Goal: Task Accomplishment & Management: Manage account settings

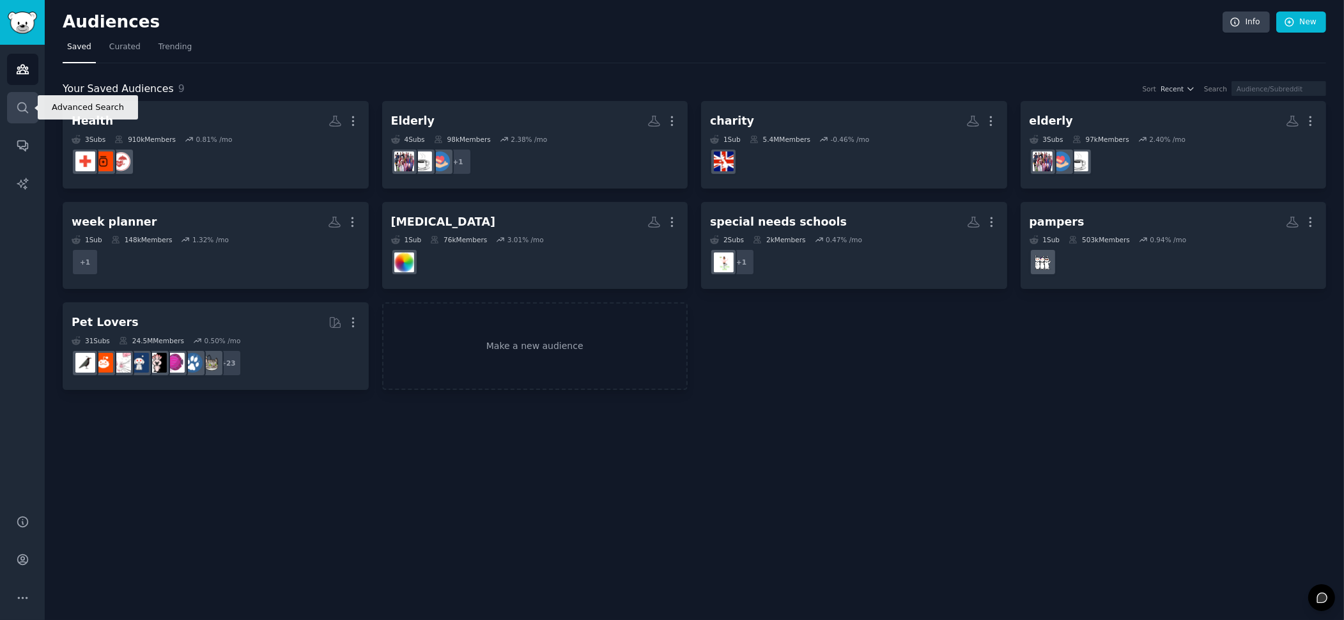
click at [16, 99] on link "Search" at bounding box center [22, 107] width 31 height 31
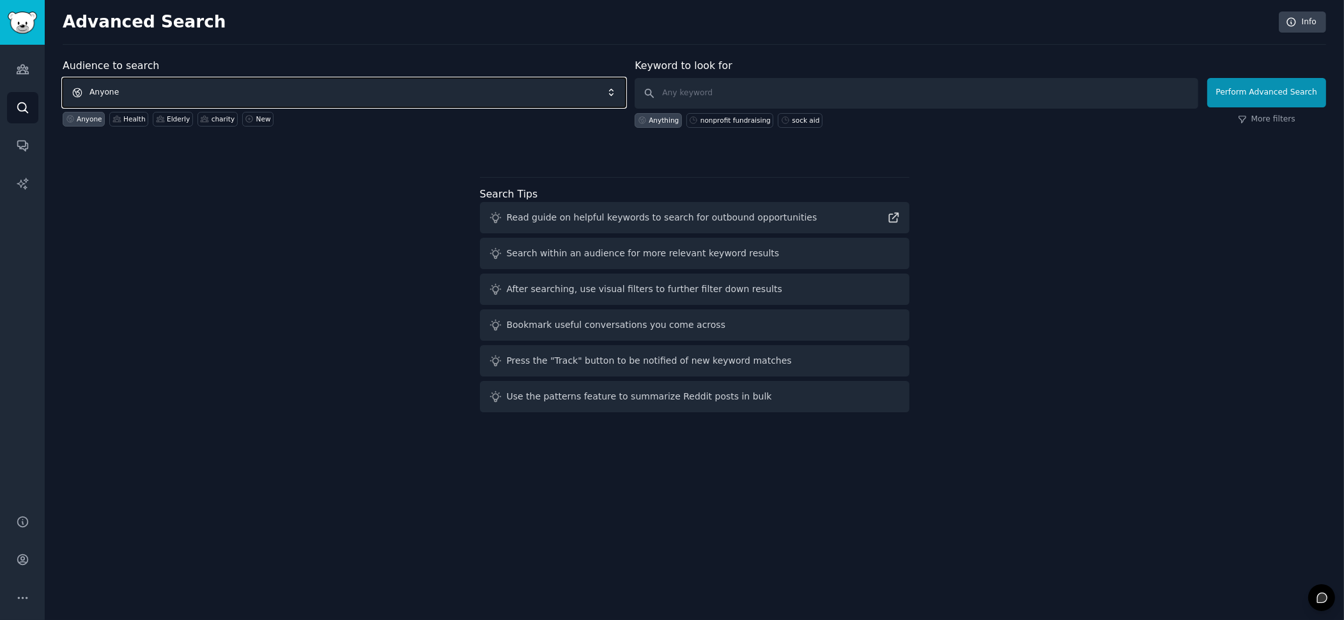
click at [103, 88] on span "Anyone" at bounding box center [344, 92] width 563 height 29
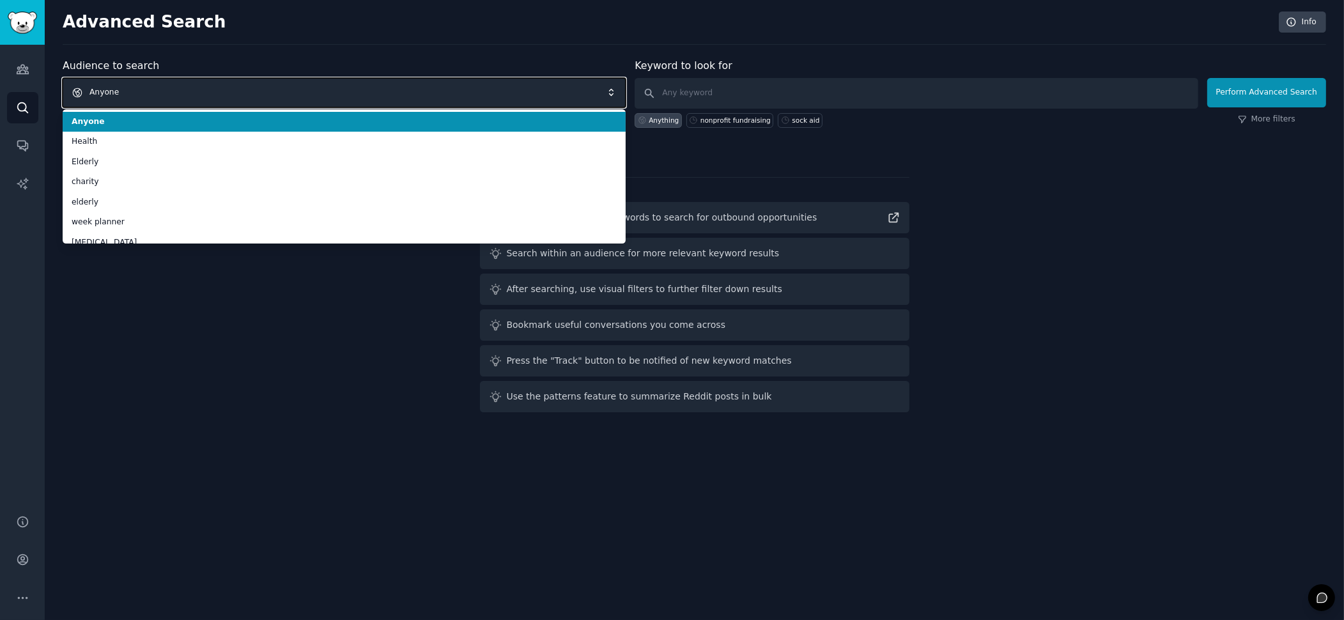
click at [105, 89] on span "Anyone" at bounding box center [344, 92] width 563 height 29
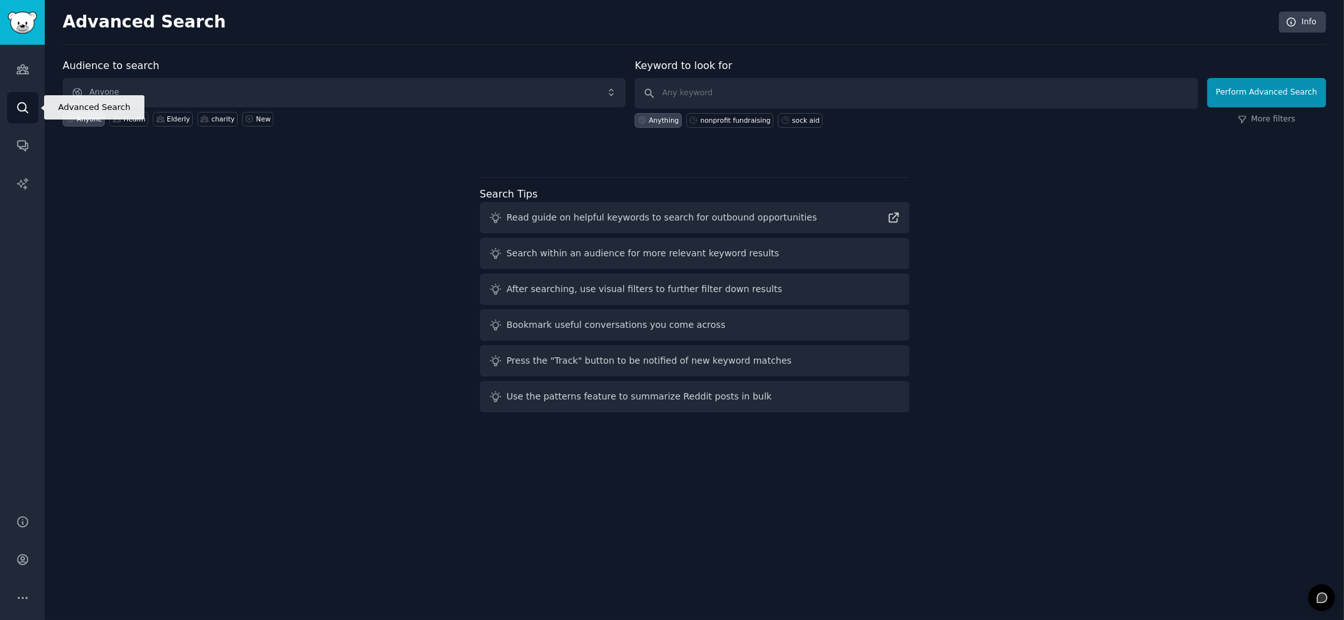
click at [24, 112] on icon "Sidebar" at bounding box center [22, 107] width 13 height 13
click at [20, 68] on icon "Sidebar" at bounding box center [23, 69] width 12 height 9
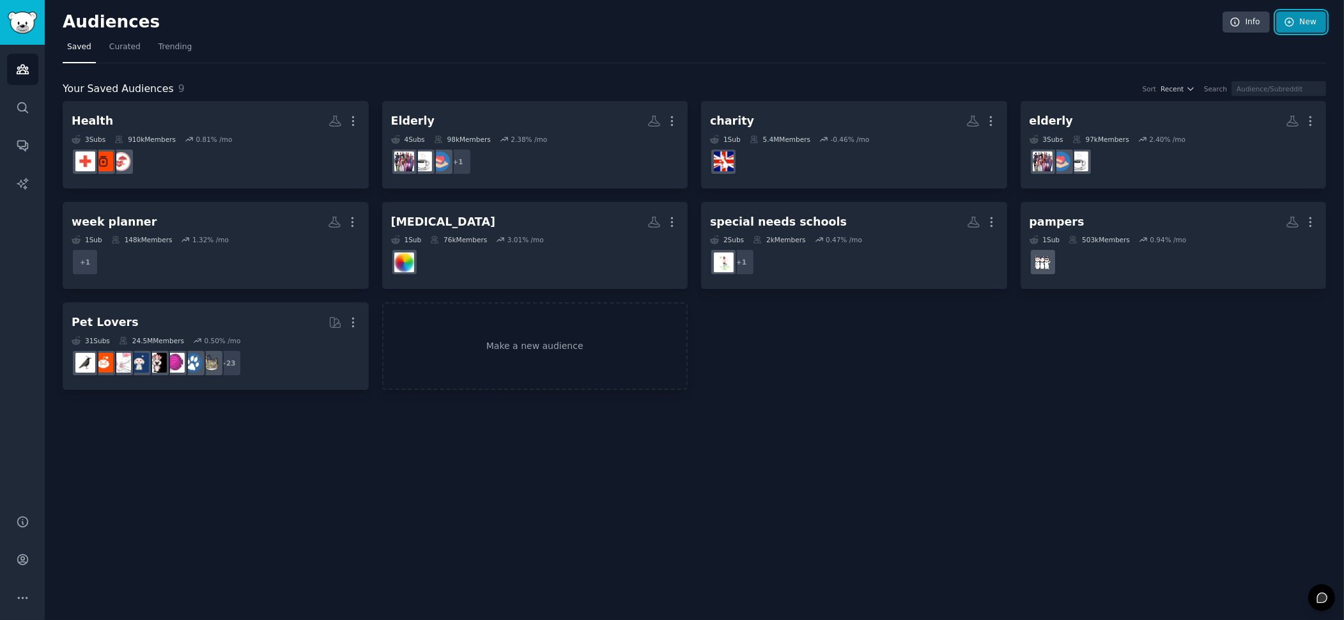
click at [1294, 20] on icon at bounding box center [1290, 23] width 12 height 12
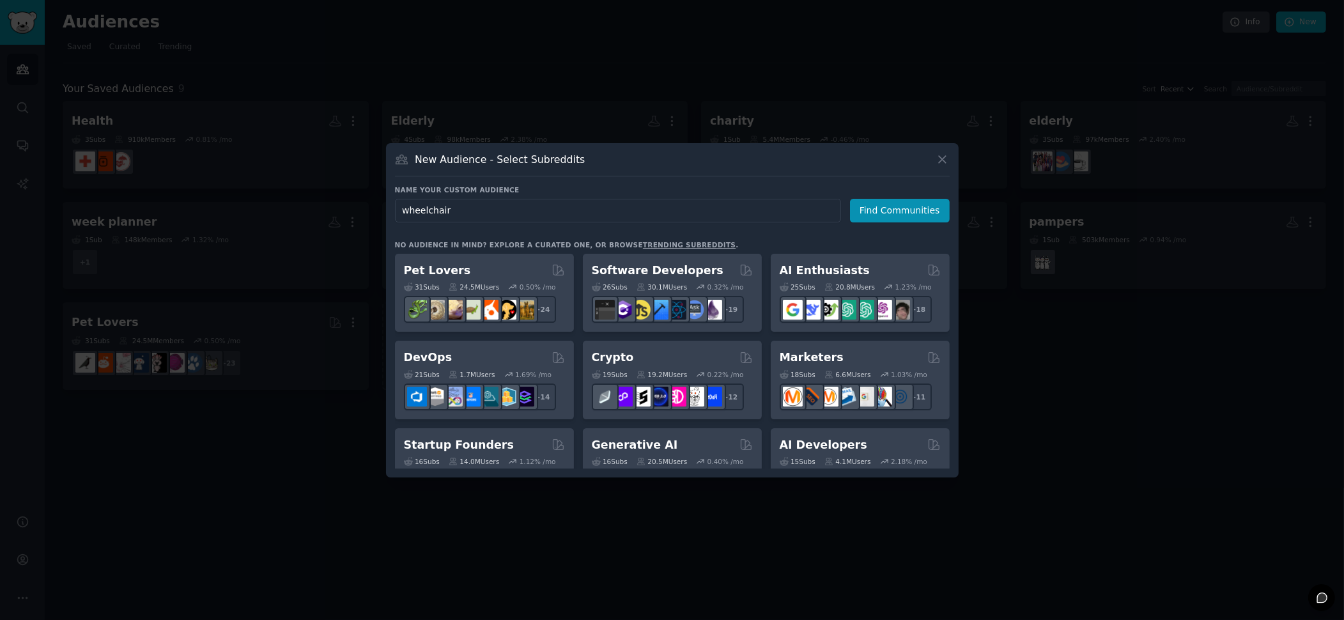
type input "wheelchair"
click button "Find Communities" at bounding box center [900, 211] width 100 height 24
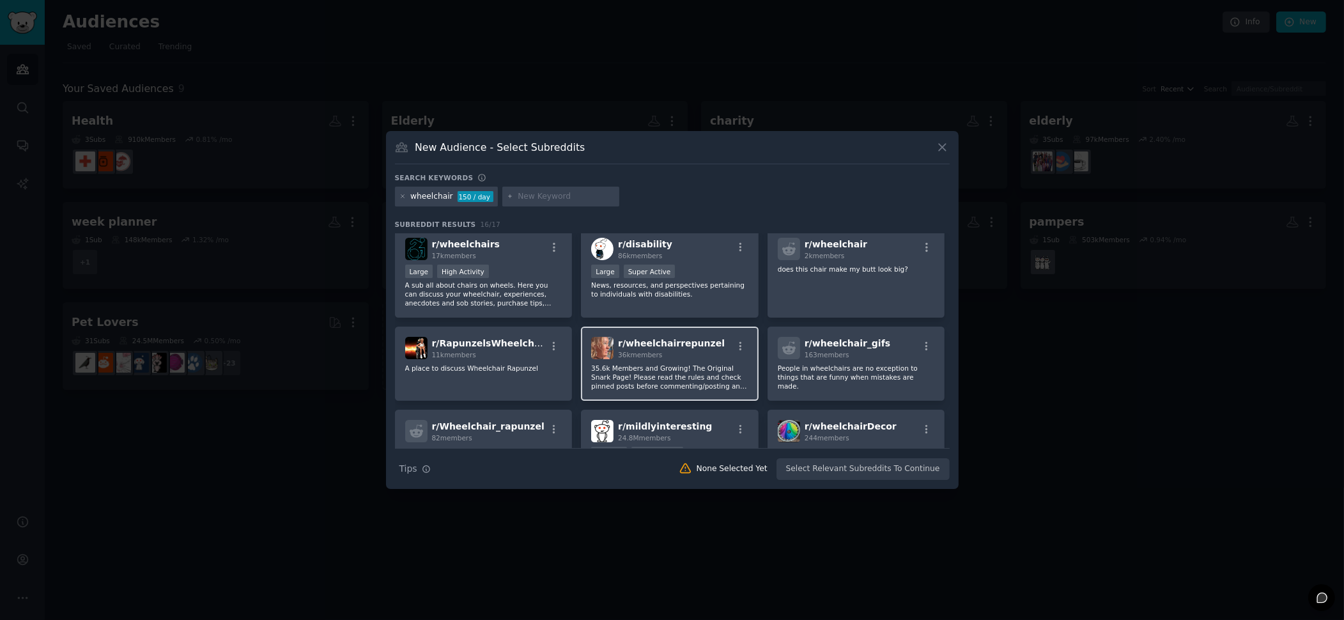
scroll to position [13, 0]
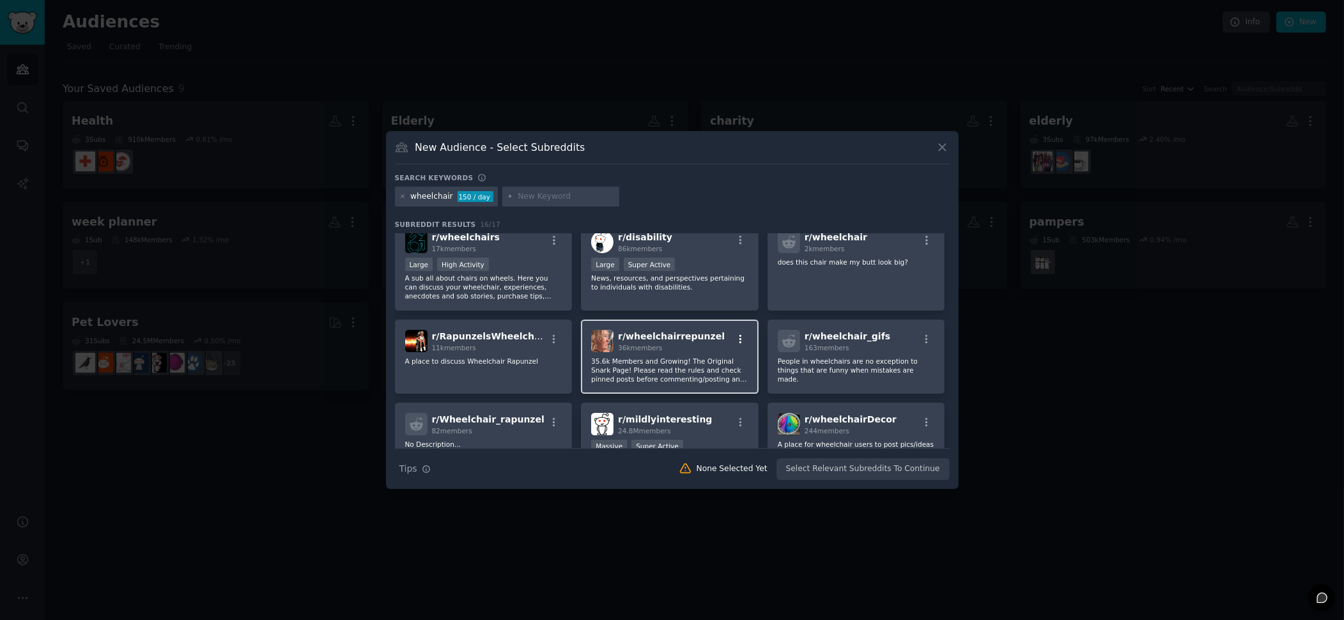
click at [736, 338] on icon "button" at bounding box center [741, 340] width 12 height 12
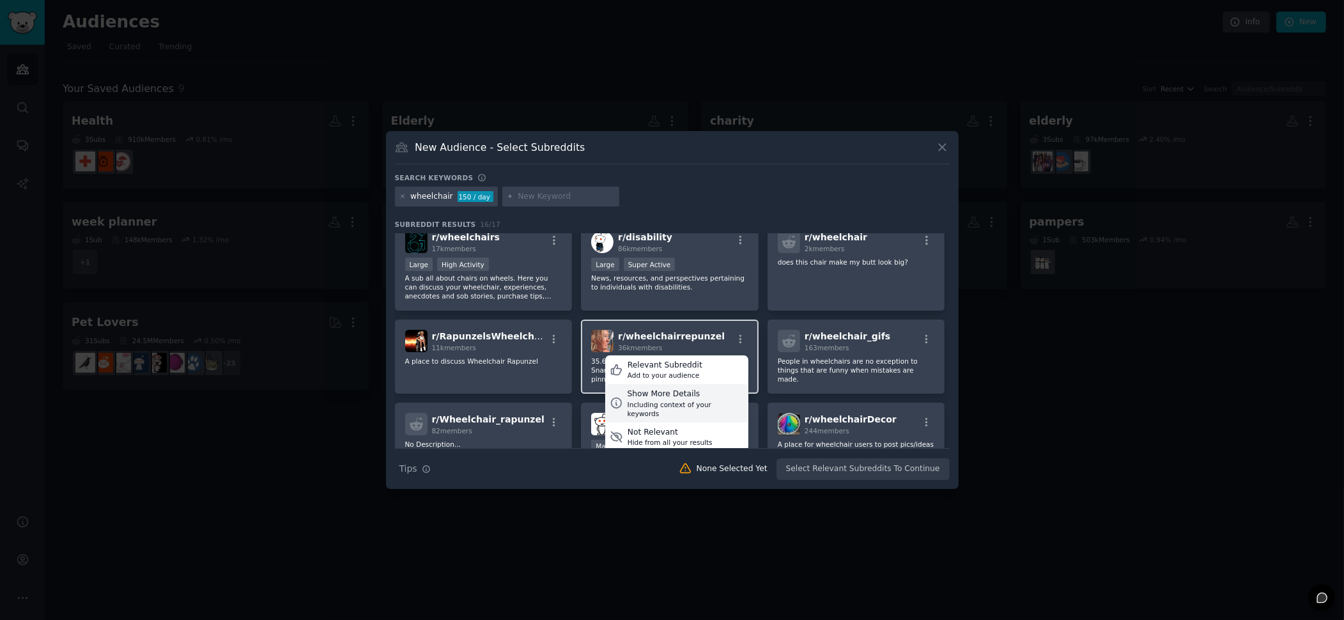
click at [697, 396] on div "Show More Details" at bounding box center [686, 395] width 116 height 12
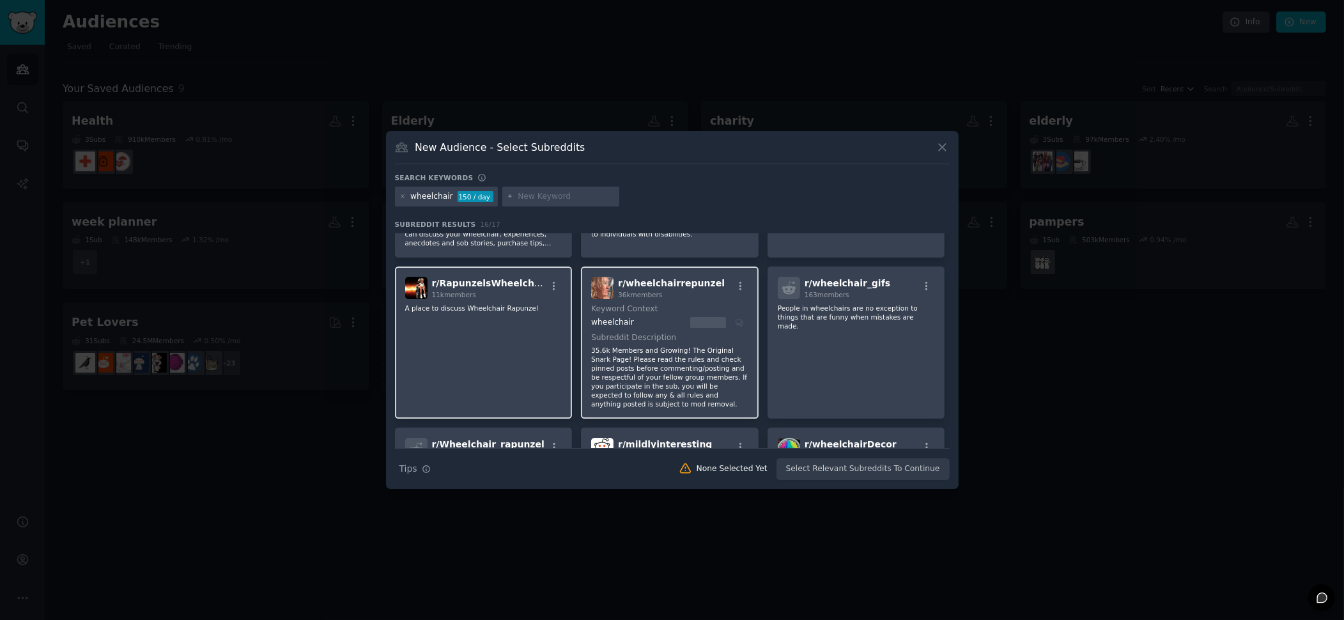
scroll to position [0, 0]
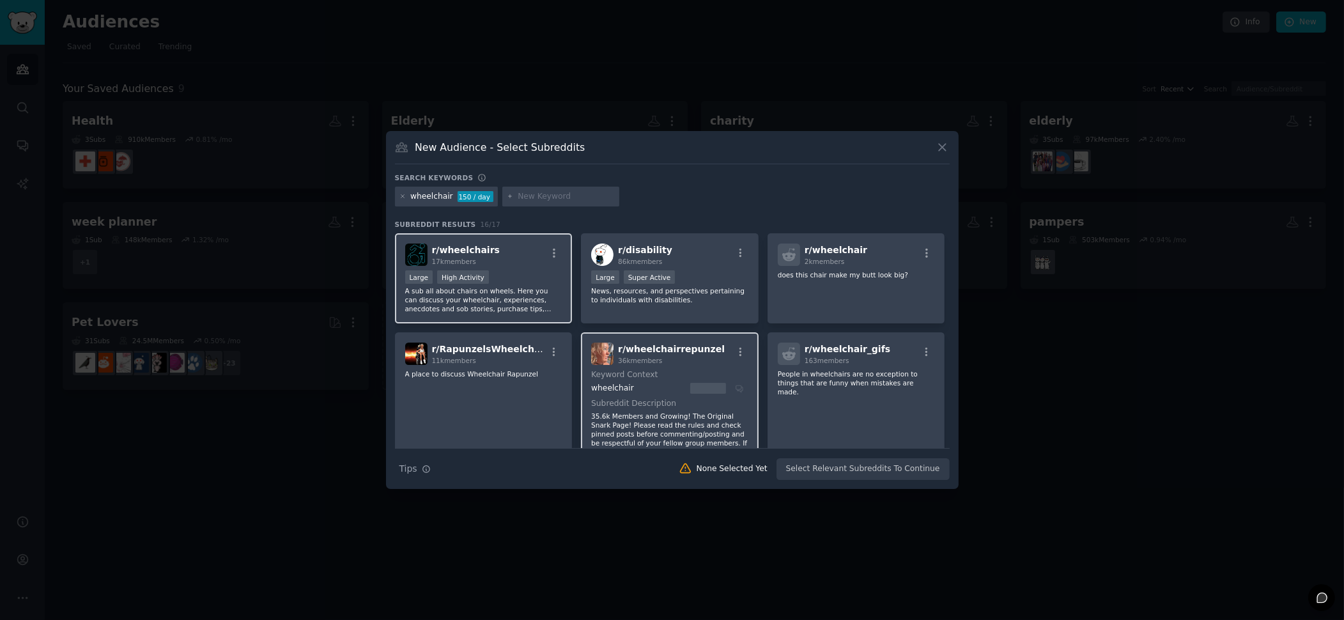
click at [552, 259] on div at bounding box center [555, 254] width 16 height 15
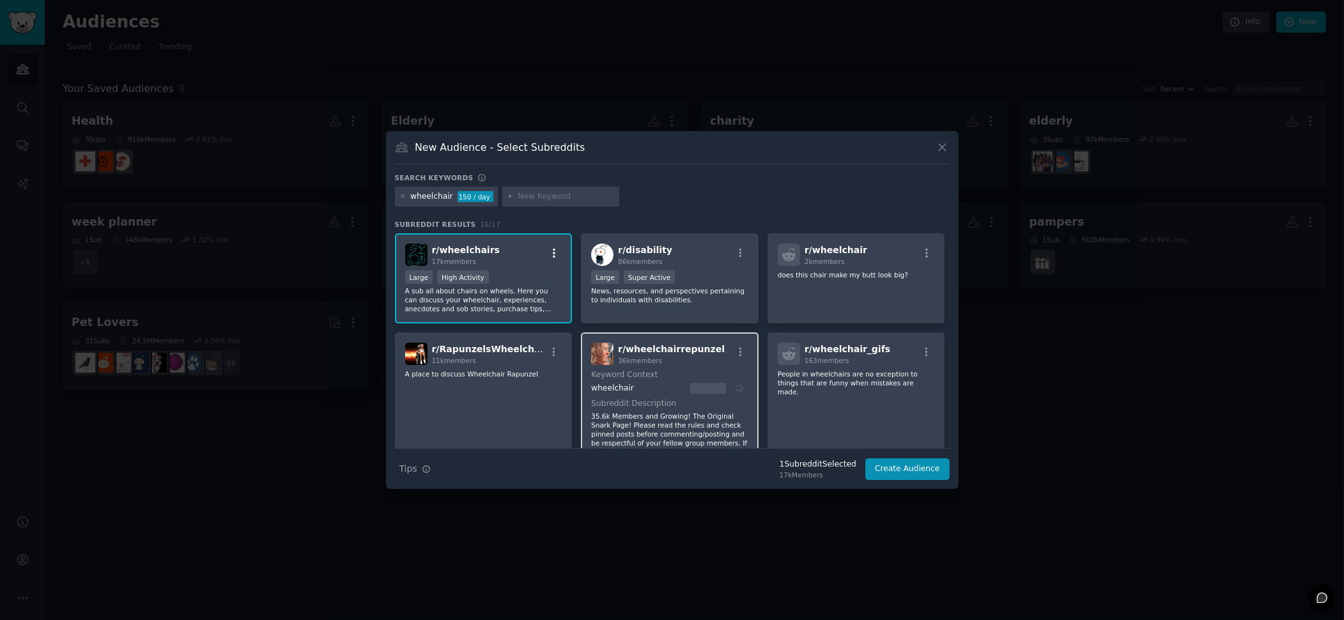
click at [556, 254] on icon "button" at bounding box center [554, 253] width 12 height 12
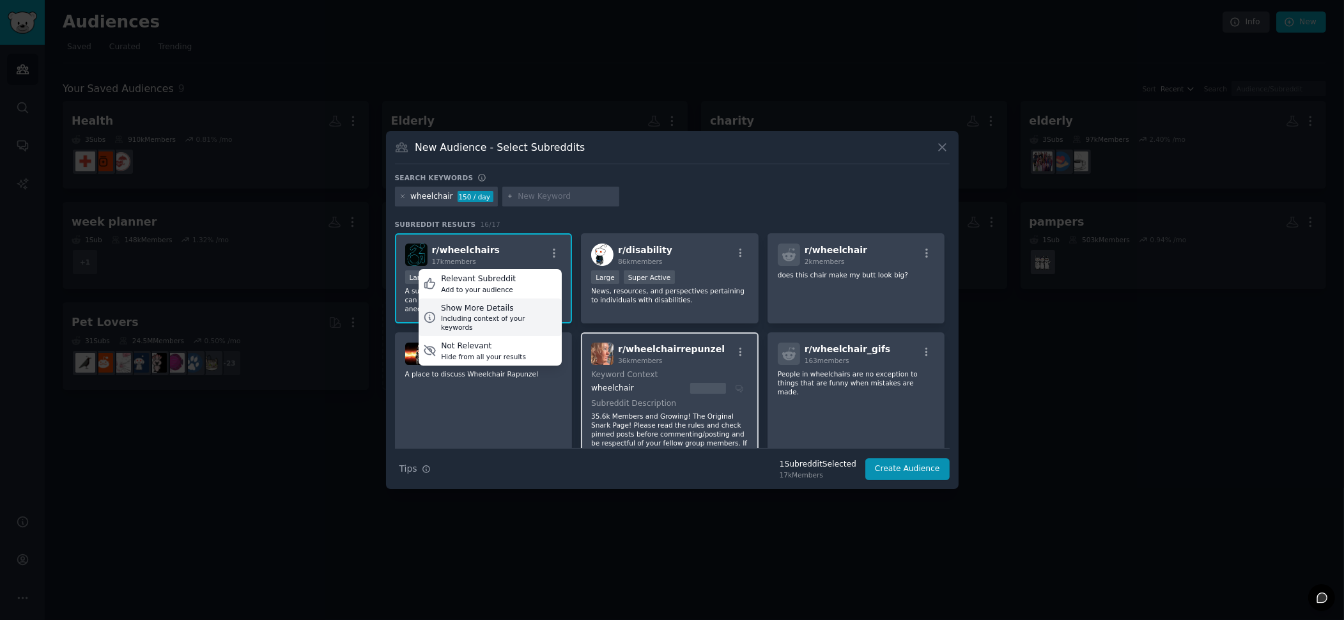
click at [493, 309] on div "Show More Details" at bounding box center [499, 309] width 116 height 12
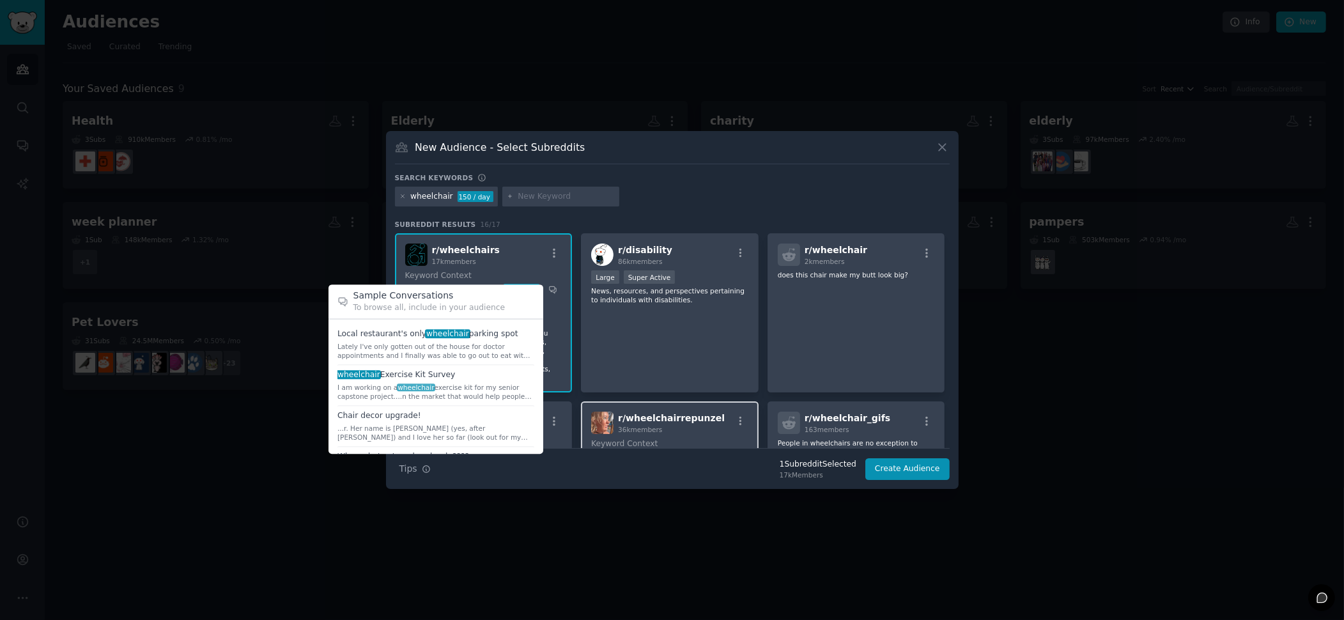
click at [378, 380] on span at bounding box center [436, 385] width 197 height 40
click at [484, 386] on div "I am working on a wheelchair exercise kit for my senior capstone project....n t…" at bounding box center [436, 392] width 197 height 18
click at [485, 391] on div "I am working on a wheelchair exercise kit for my senior capstone project....n t…" at bounding box center [436, 392] width 197 height 18
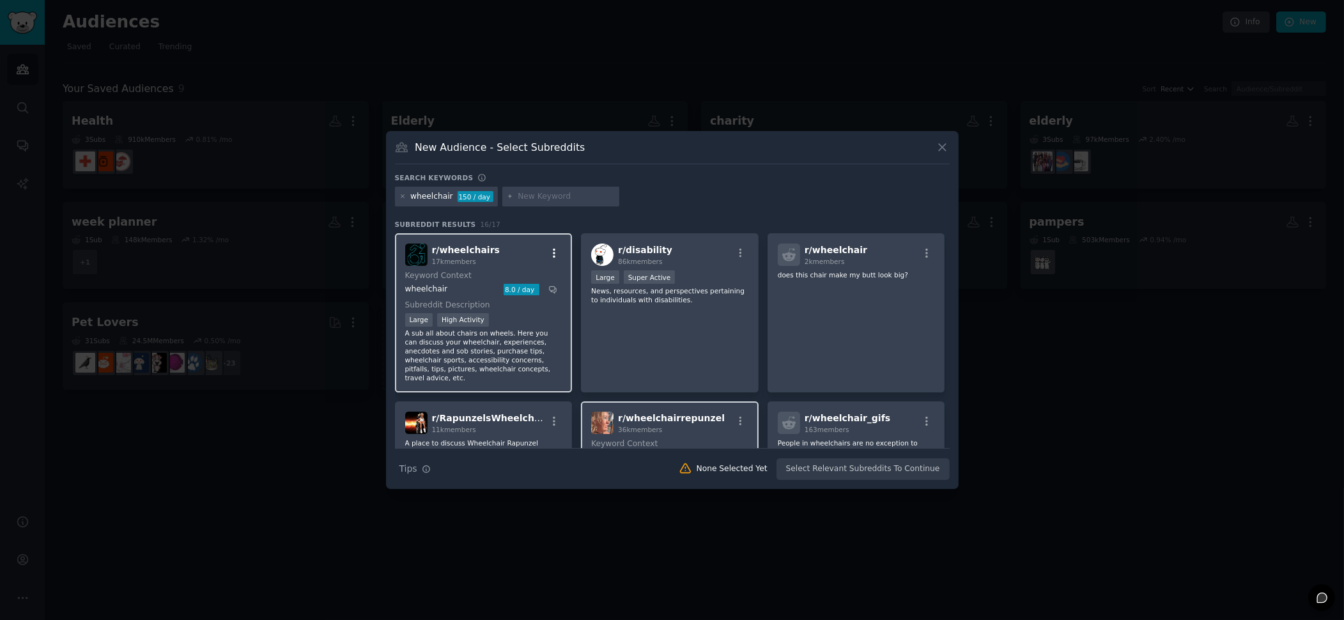
click at [552, 256] on icon "button" at bounding box center [554, 253] width 12 height 12
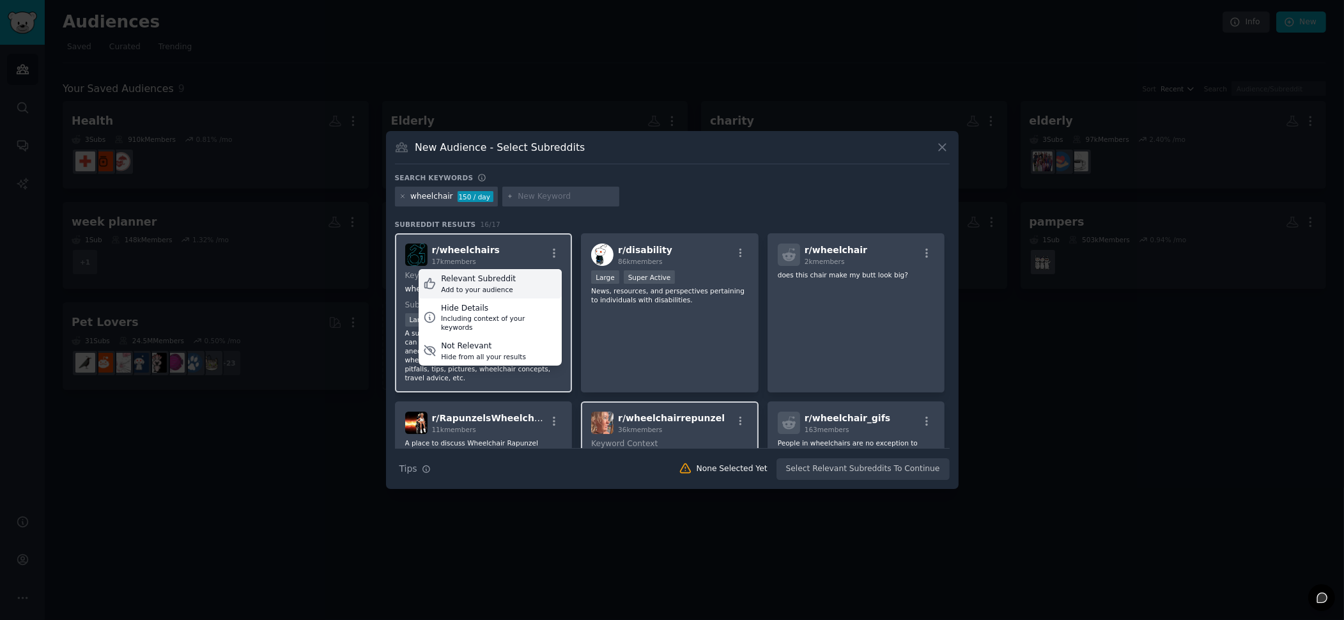
click at [490, 286] on div "Add to your audience" at bounding box center [478, 289] width 75 height 9
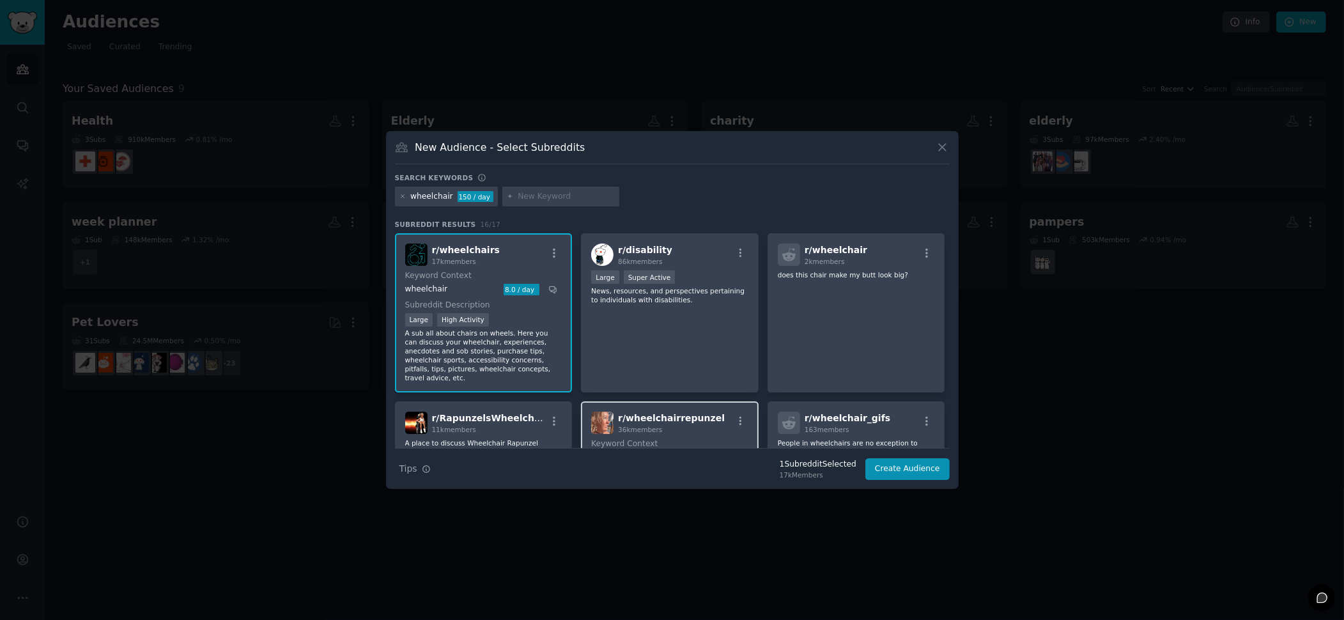
click at [493, 273] on dt "Keyword Context" at bounding box center [481, 276] width 153 height 12
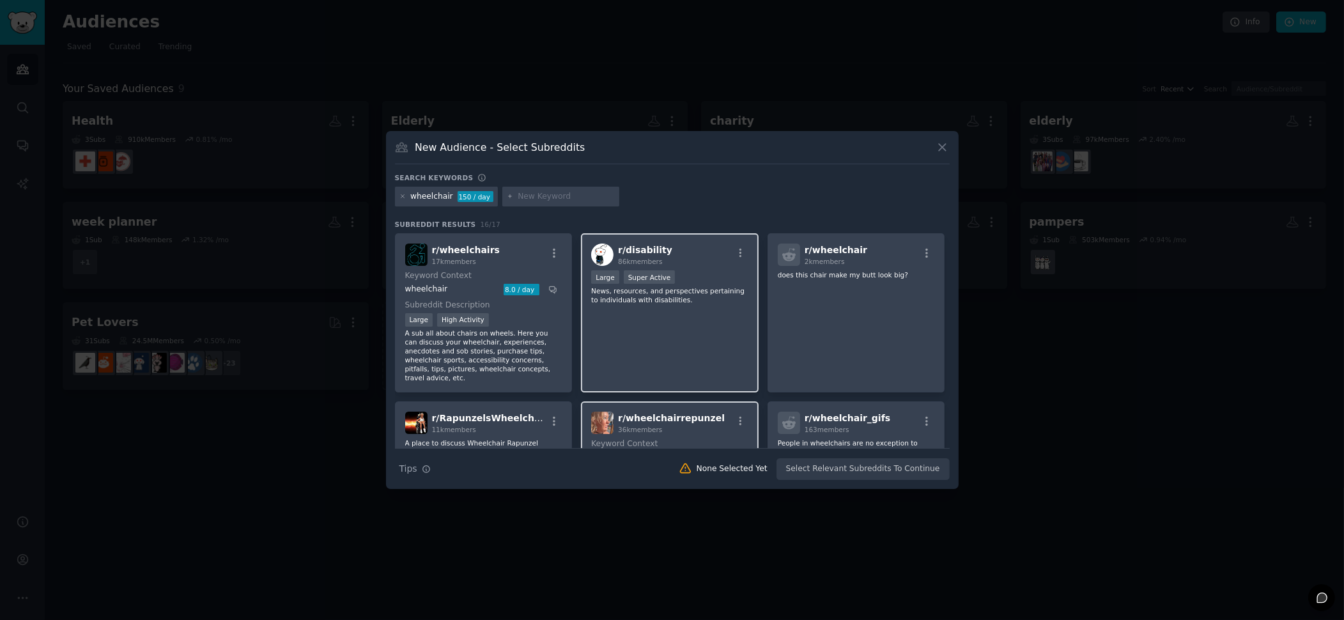
click at [692, 339] on div "r/ disability 86k members >= 95th percentile for submissions / day Large Super …" at bounding box center [670, 312] width 178 height 159
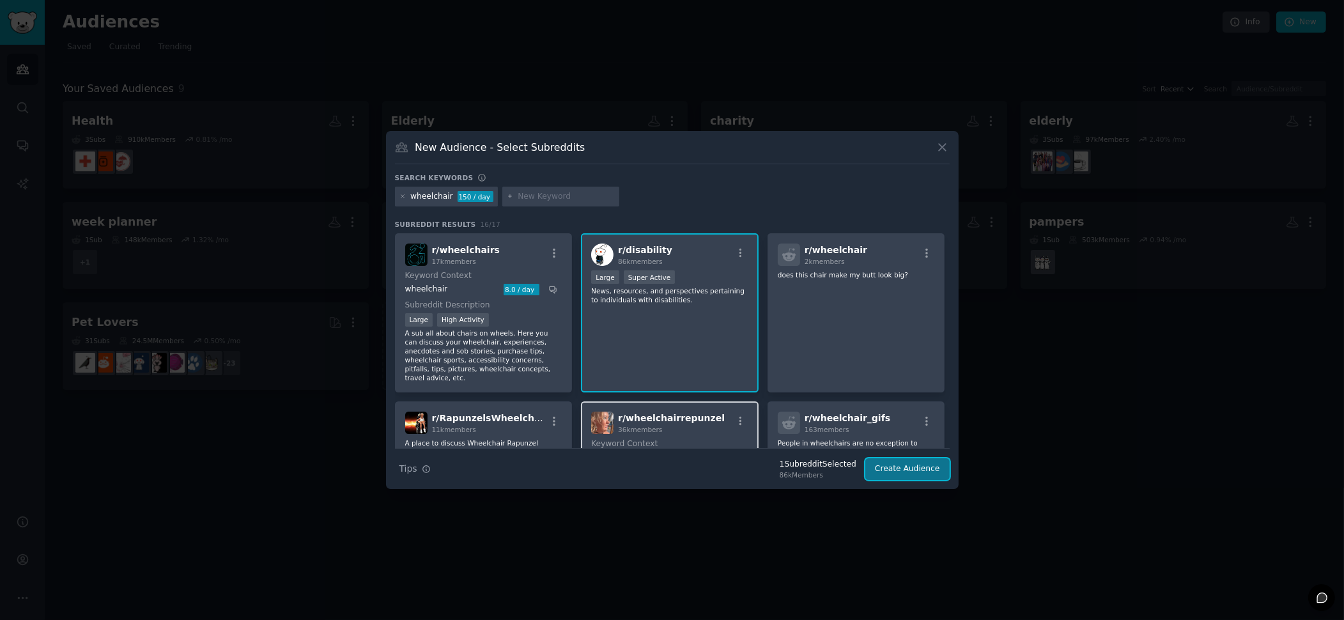
click at [899, 471] on button "Create Audience" at bounding box center [908, 469] width 84 height 22
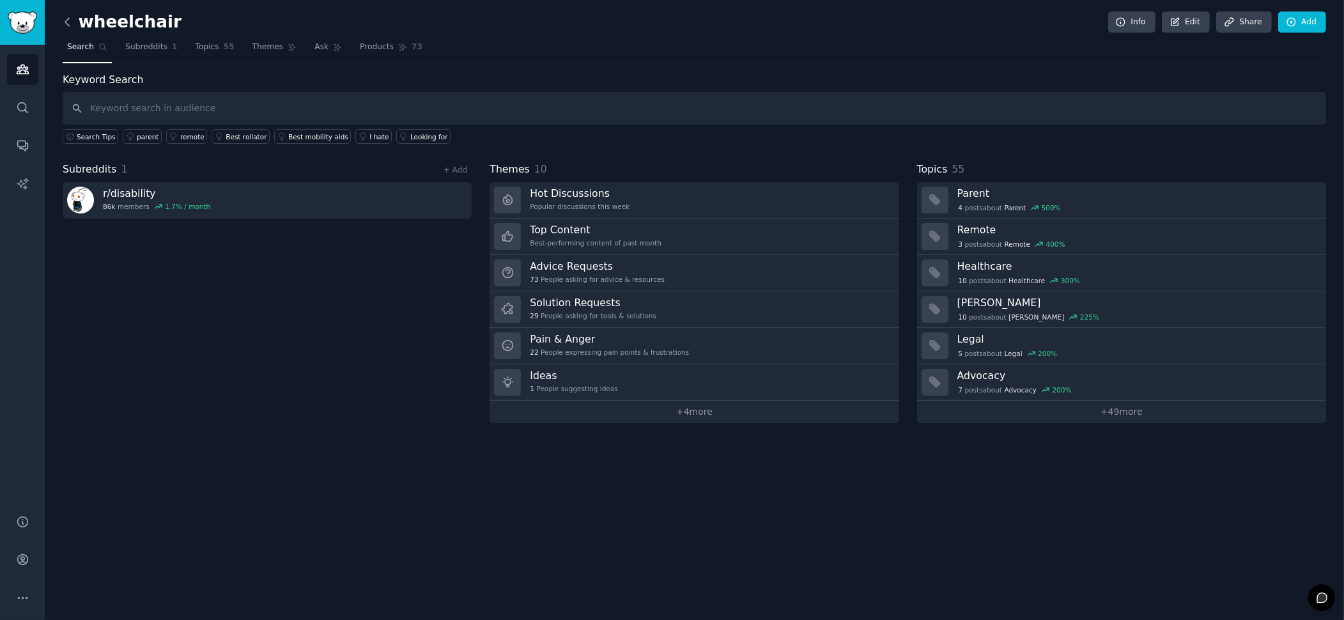
click at [68, 26] on icon at bounding box center [67, 21] width 13 height 13
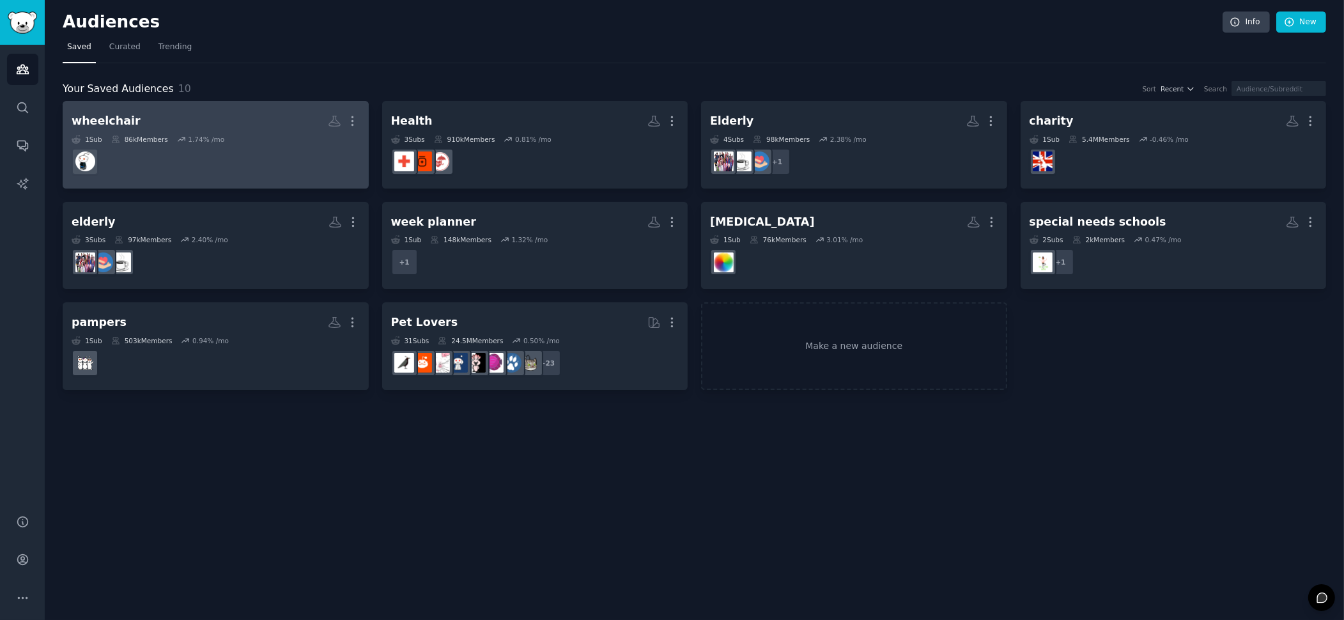
click at [304, 136] on div "1 Sub 86k Members 1.74 % /mo" at bounding box center [216, 139] width 288 height 9
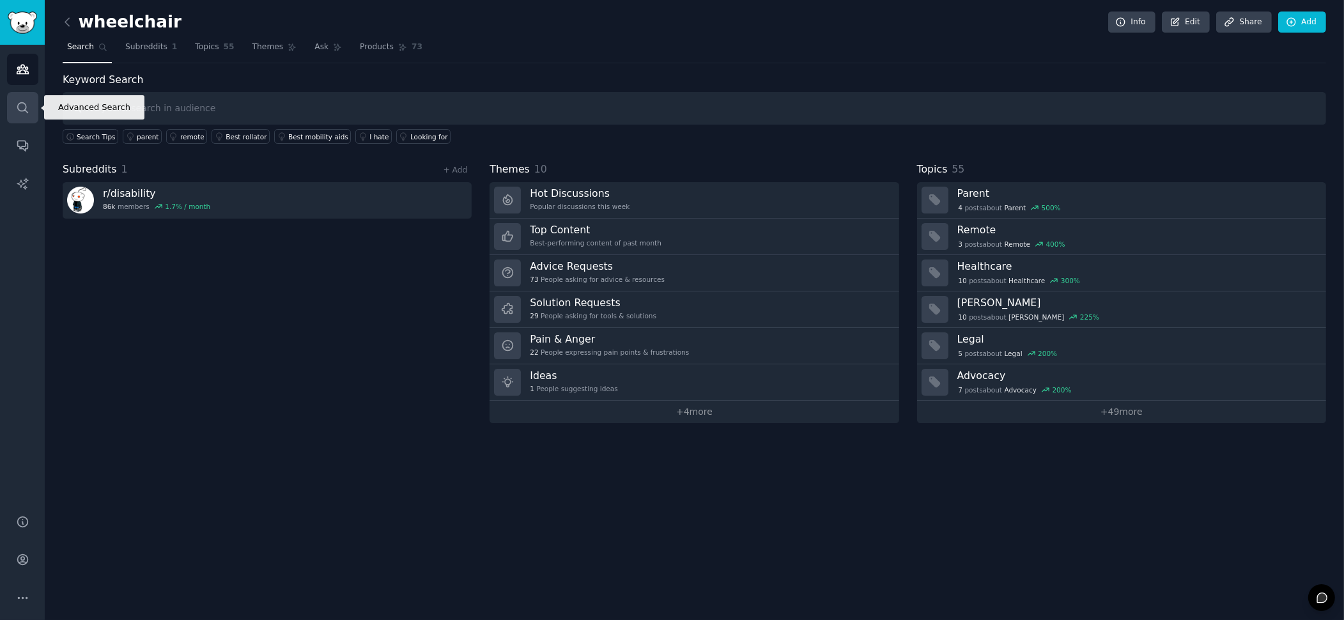
click at [14, 102] on link "Search" at bounding box center [22, 107] width 31 height 31
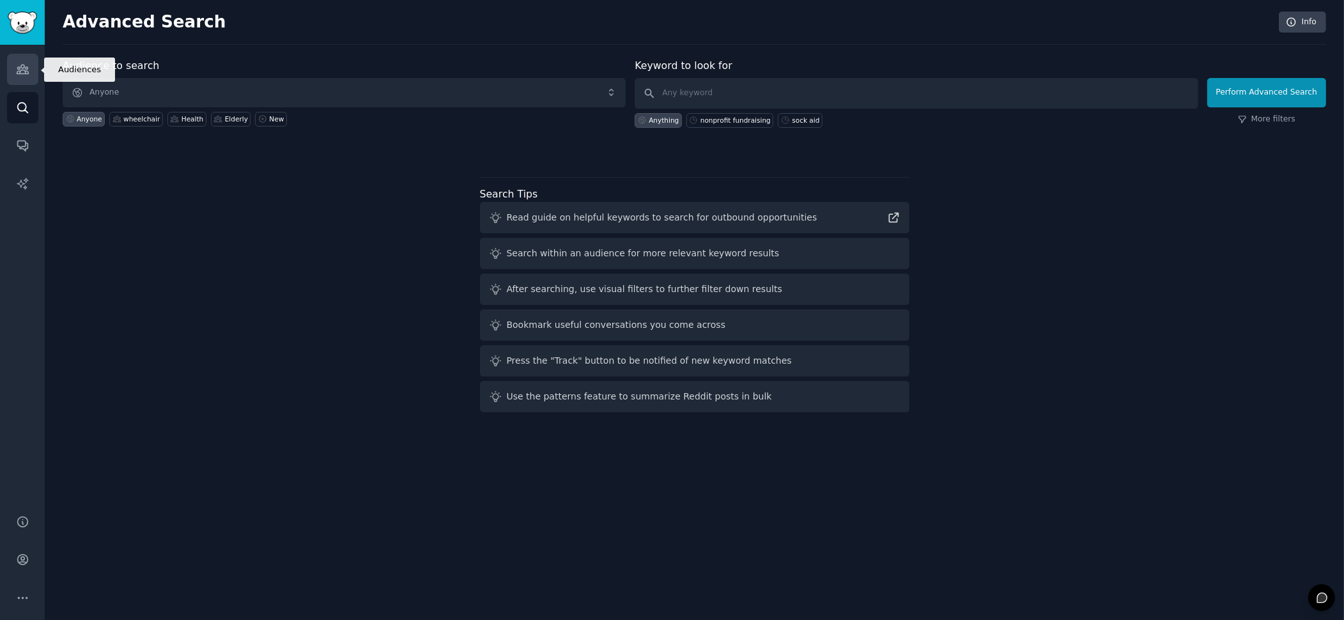
click at [20, 77] on link "Audiences" at bounding box center [22, 69] width 31 height 31
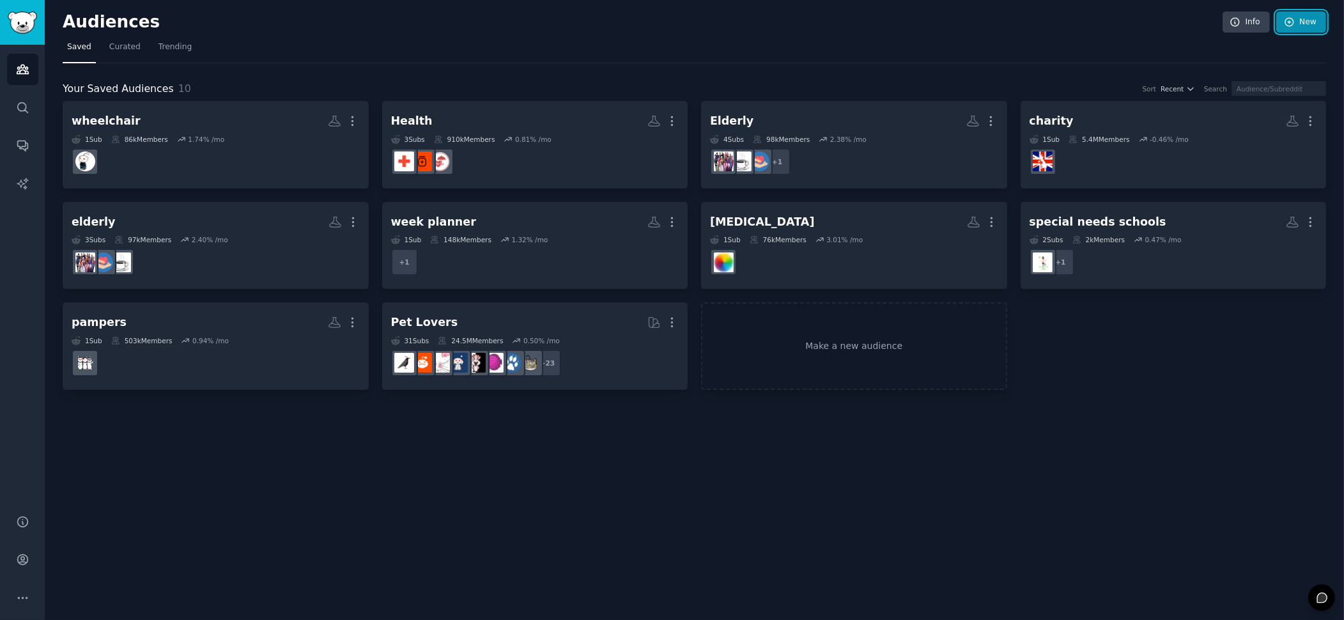
click at [1310, 19] on link "New" at bounding box center [1302, 23] width 50 height 22
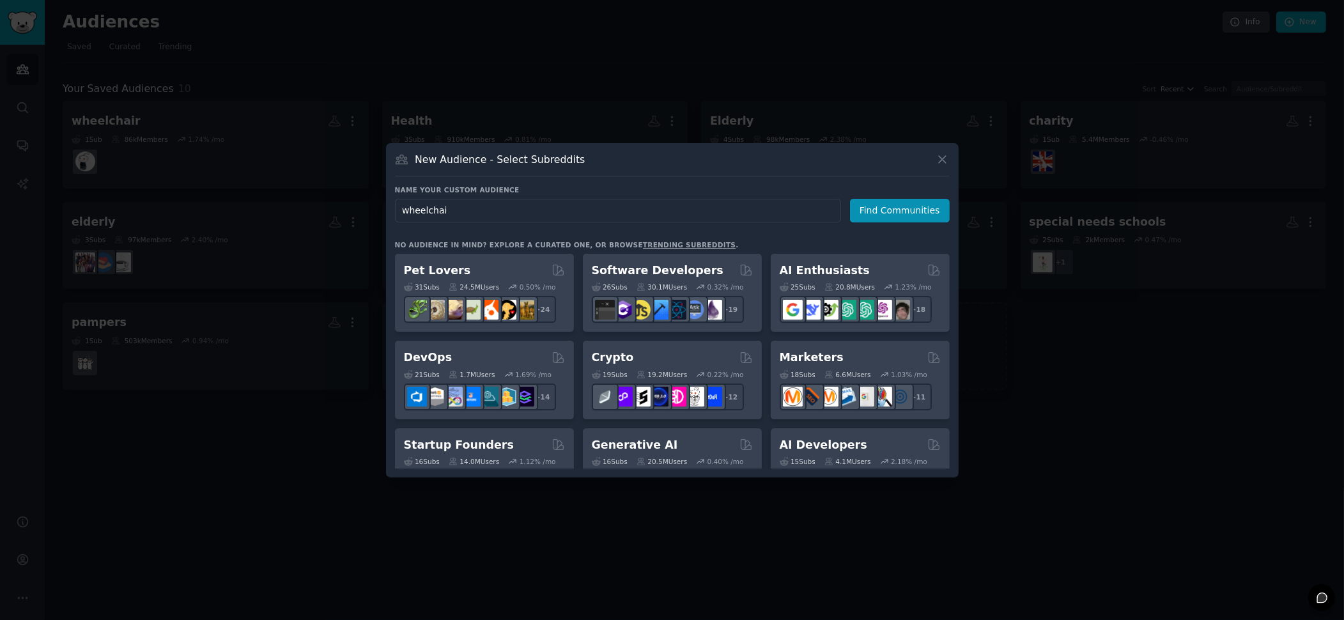
type input "wheelchair"
click button "Find Communities" at bounding box center [900, 211] width 100 height 24
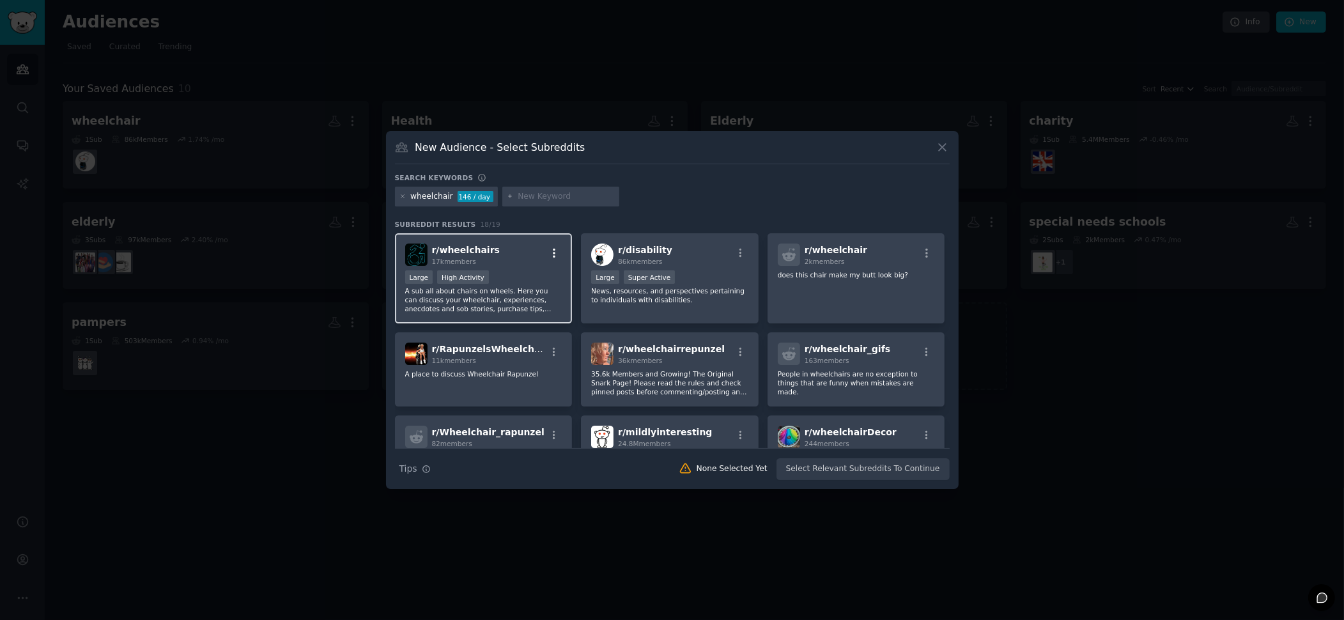
click at [550, 250] on icon "button" at bounding box center [554, 253] width 12 height 12
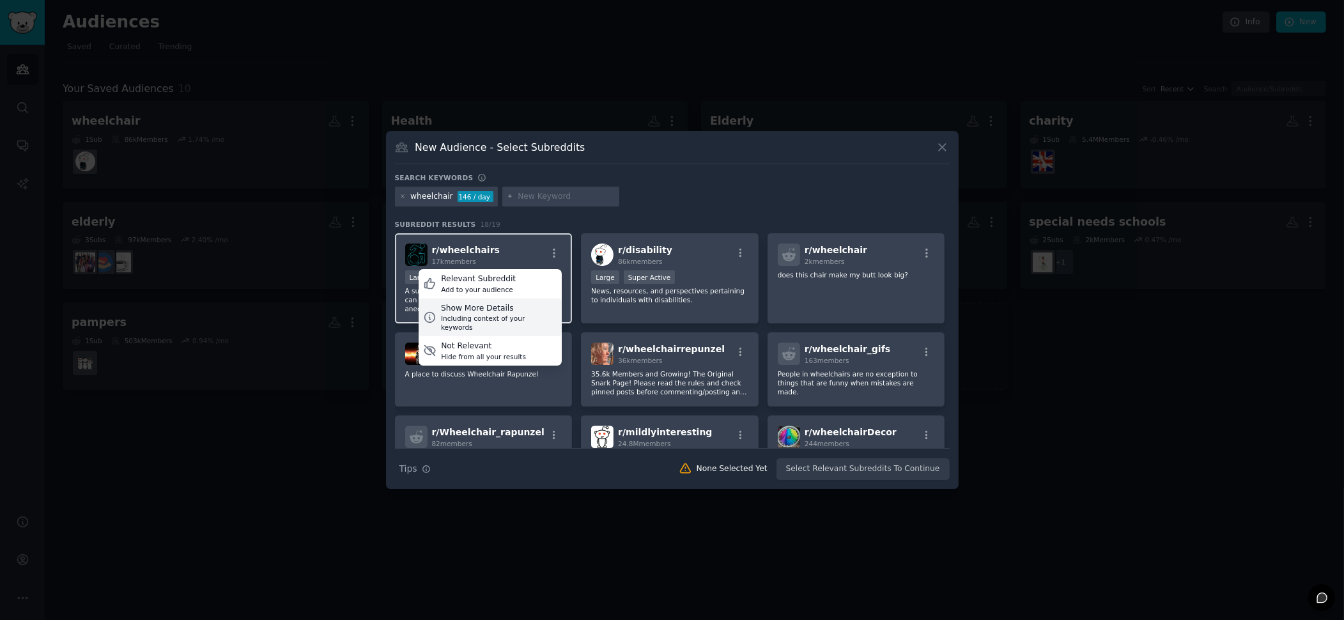
click at [479, 314] on div "Including context of your keywords" at bounding box center [499, 323] width 116 height 18
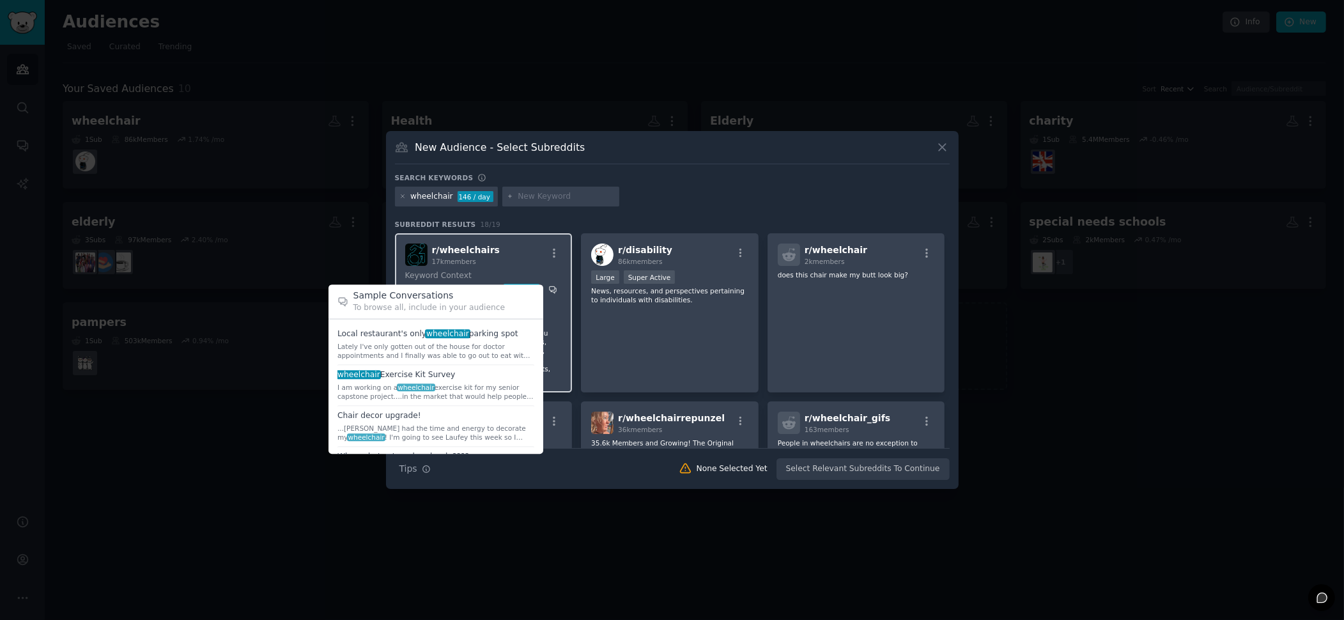
click at [553, 289] on icon at bounding box center [553, 289] width 7 height 7
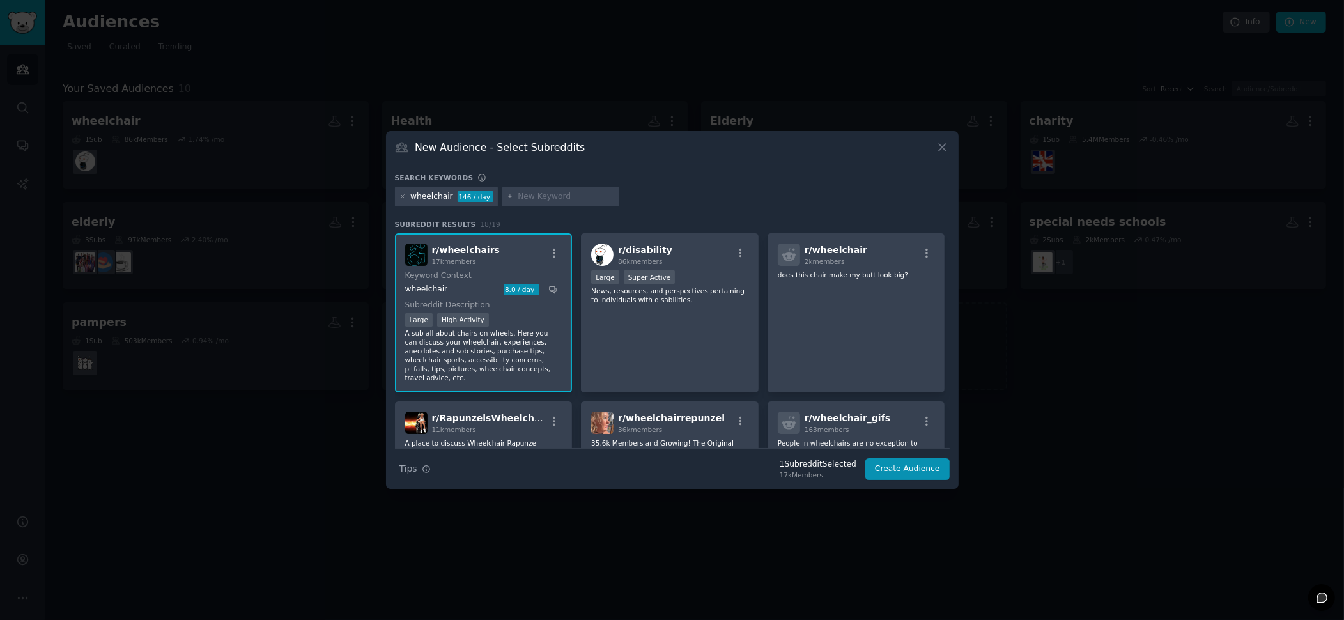
click at [524, 267] on div "r/ wheelchairs 17k members Keyword Context wheelchair 8.0 / day Subreddit Descr…" at bounding box center [484, 312] width 178 height 159
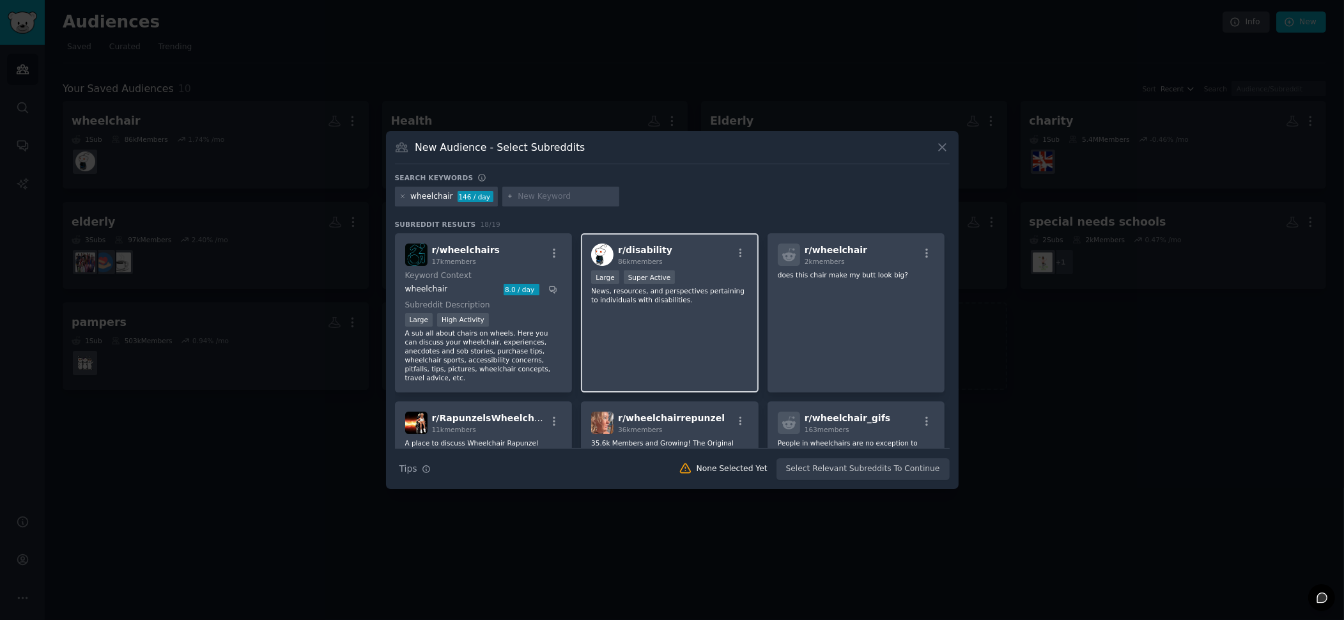
click at [701, 283] on div "10,000 - 100,000 members Large Super Active" at bounding box center [669, 278] width 157 height 16
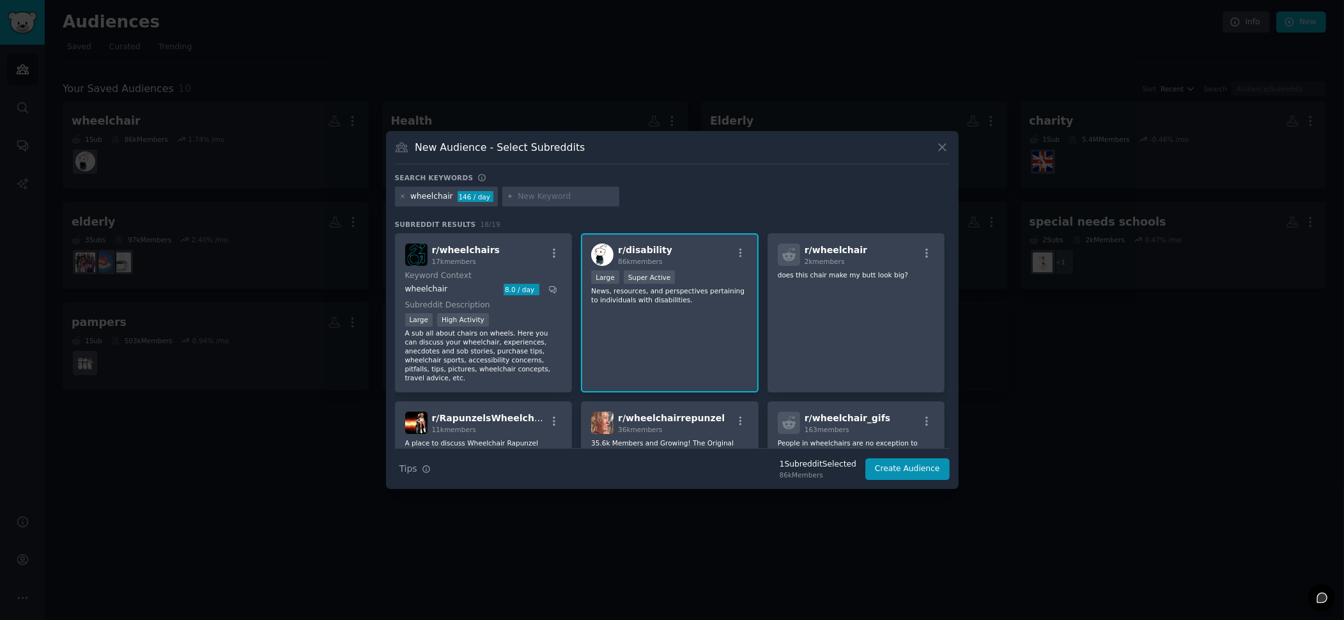
click at [540, 254] on div "r/ wheelchairs 17k members" at bounding box center [483, 255] width 157 height 22
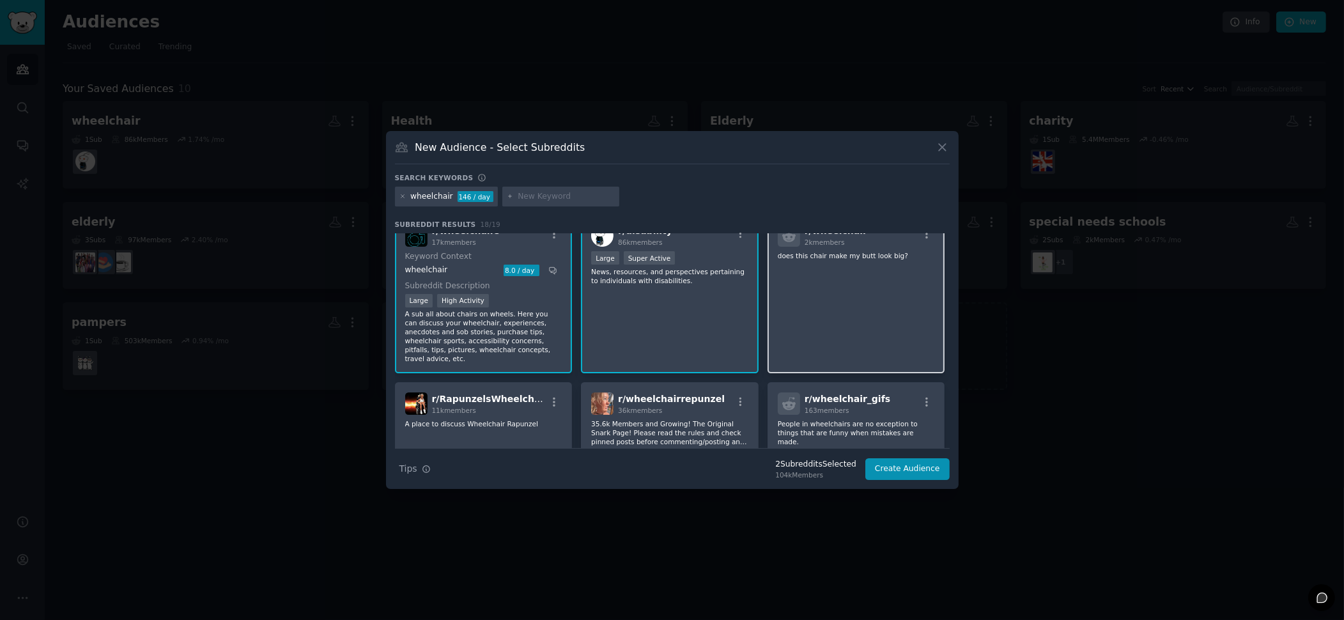
scroll to position [33, 0]
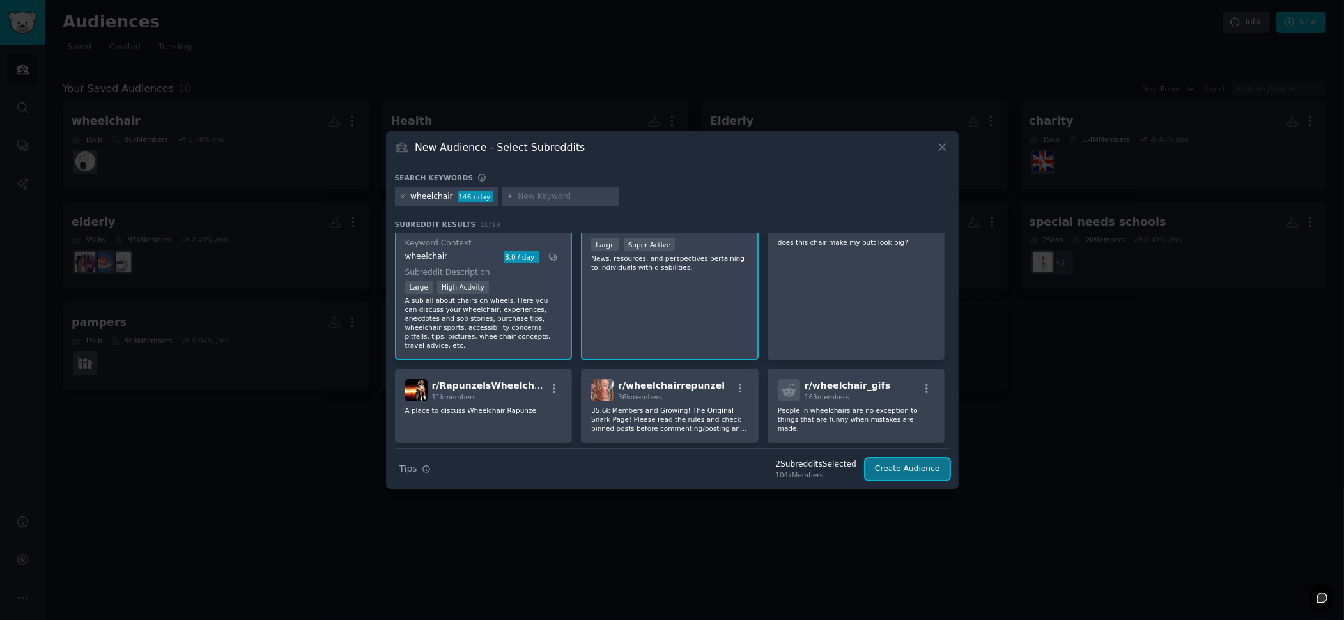
click at [913, 472] on button "Create Audience" at bounding box center [908, 469] width 84 height 22
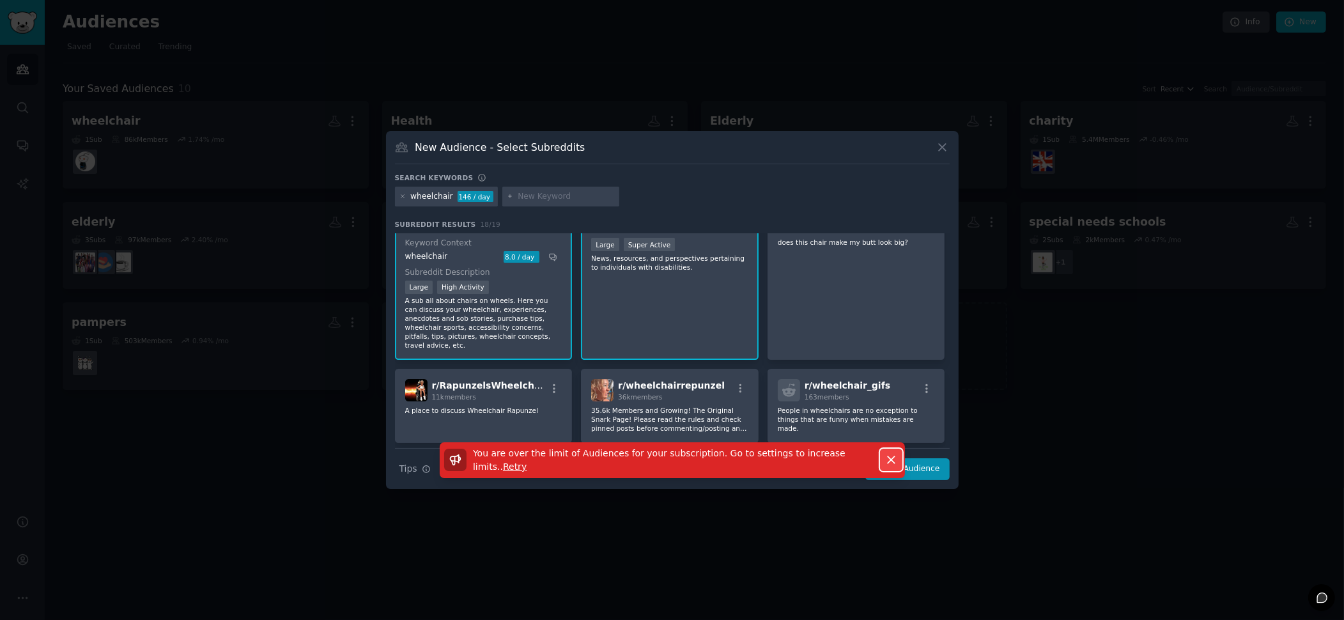
click at [892, 462] on icon "button" at bounding box center [891, 459] width 13 height 13
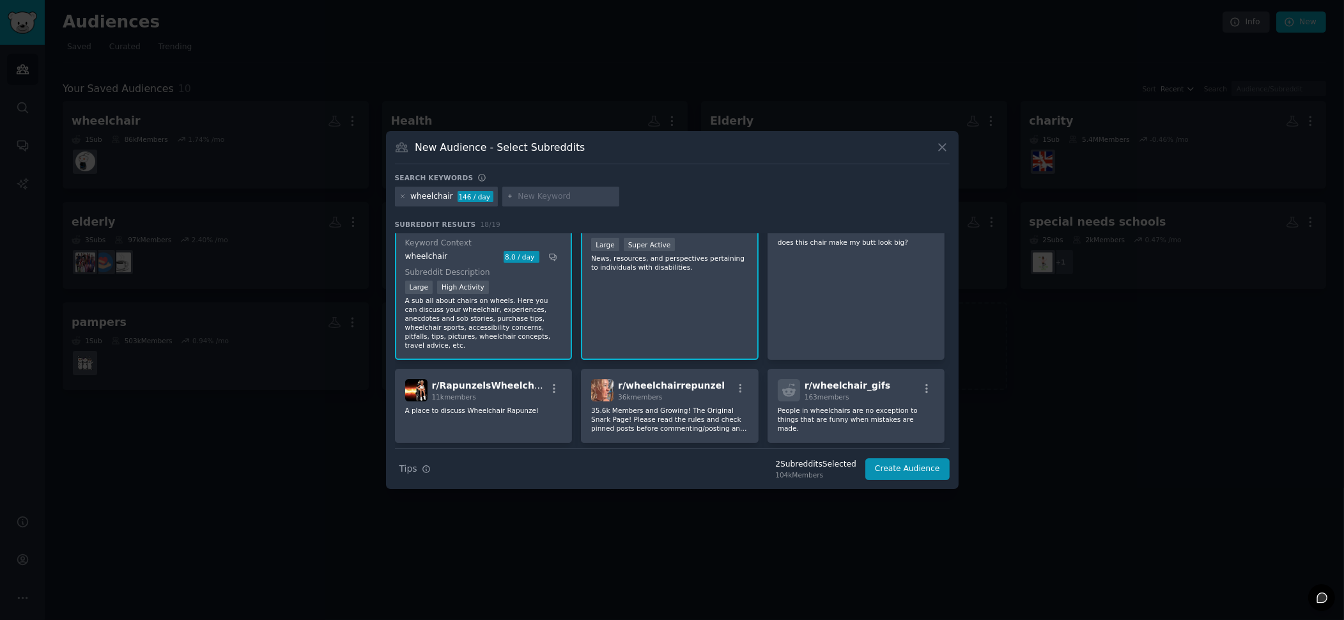
click at [939, 155] on div "New Audience - Select Subreddits" at bounding box center [672, 152] width 555 height 24
click at [942, 146] on icon at bounding box center [942, 147] width 13 height 13
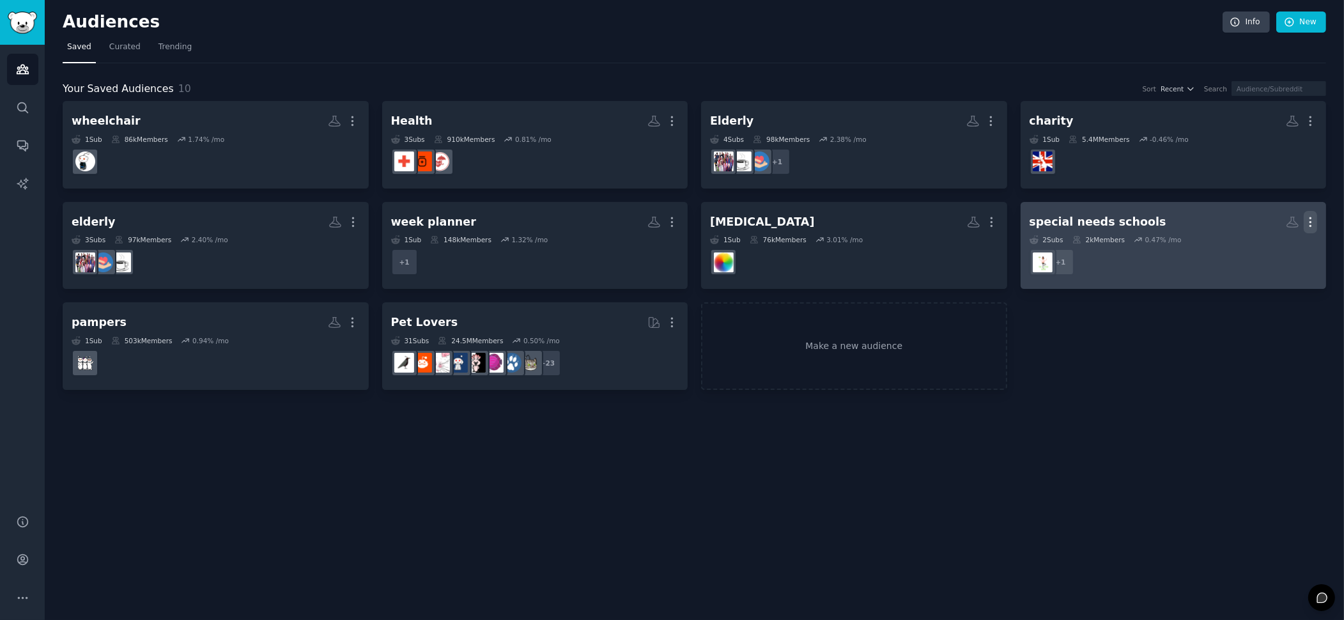
click at [1307, 222] on icon "button" at bounding box center [1310, 221] width 13 height 13
click at [1264, 245] on p "Delete" at bounding box center [1275, 248] width 29 height 13
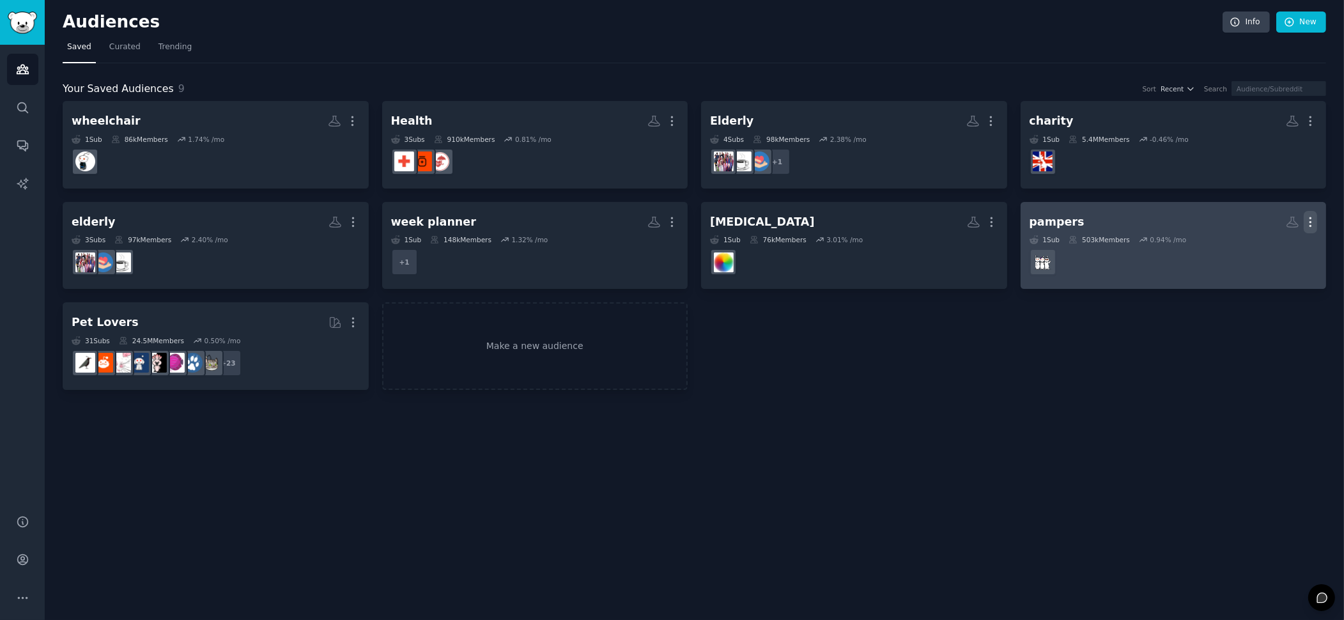
click at [1314, 224] on icon "button" at bounding box center [1310, 221] width 13 height 13
click at [1257, 249] on icon at bounding box center [1249, 248] width 13 height 13
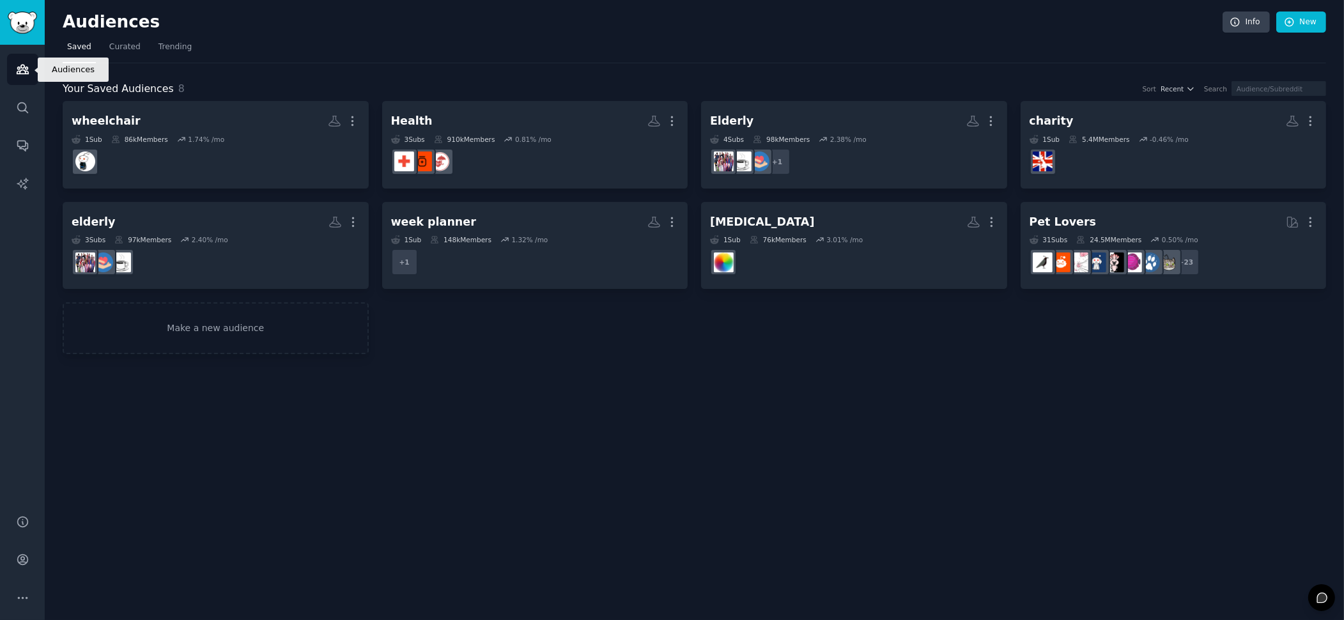
click at [16, 60] on link "Audiences" at bounding box center [22, 69] width 31 height 31
click at [15, 115] on link "Search" at bounding box center [22, 107] width 31 height 31
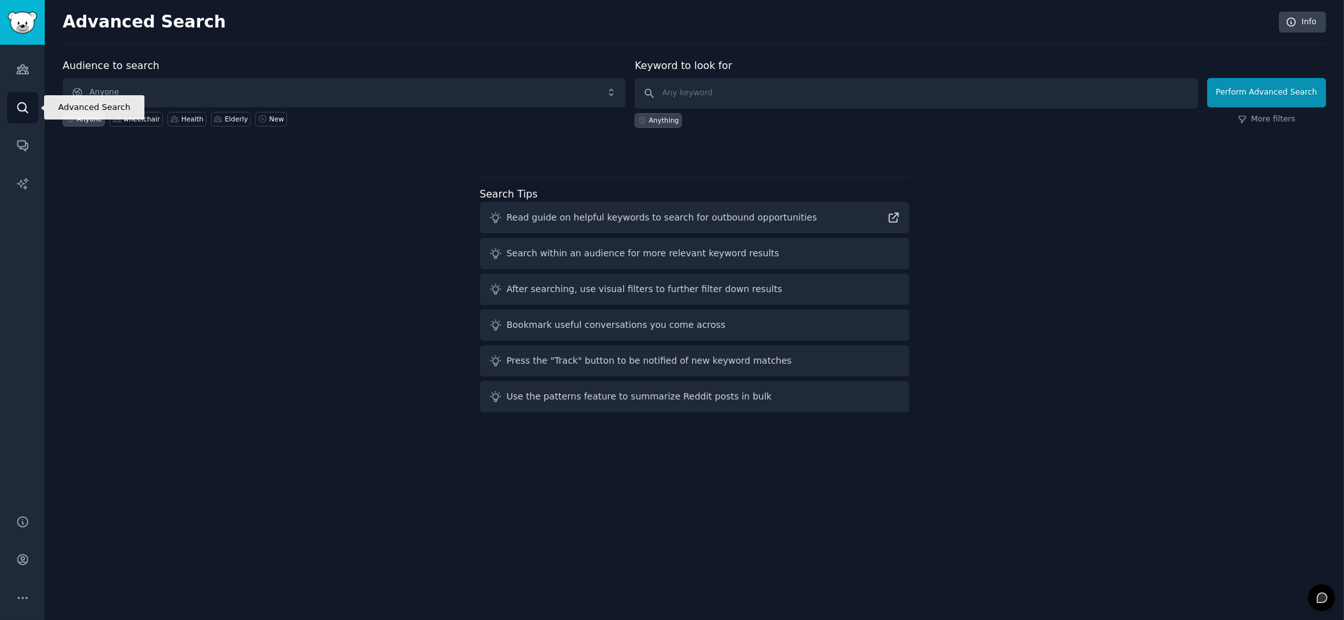
click at [19, 109] on icon "Sidebar" at bounding box center [22, 107] width 10 height 10
click at [31, 21] on img "Sidebar" at bounding box center [22, 23] width 29 height 22
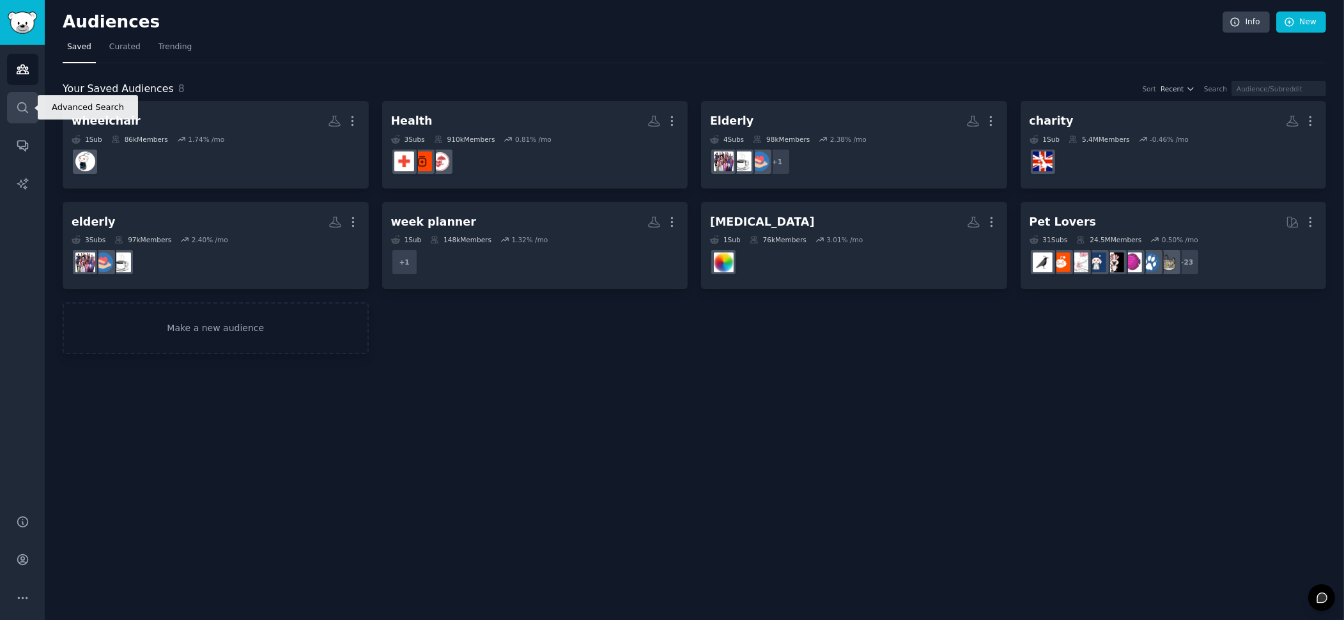
click at [26, 107] on icon "Sidebar" at bounding box center [22, 107] width 13 height 13
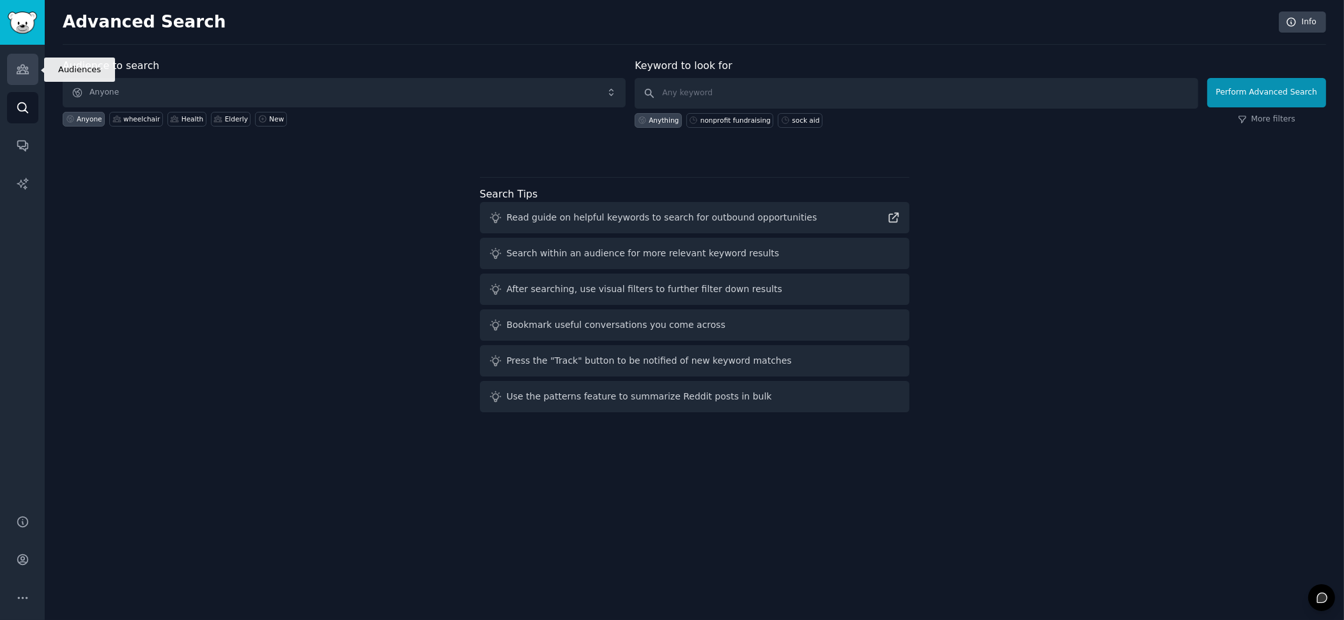
click at [26, 65] on icon "Sidebar" at bounding box center [22, 69] width 13 height 13
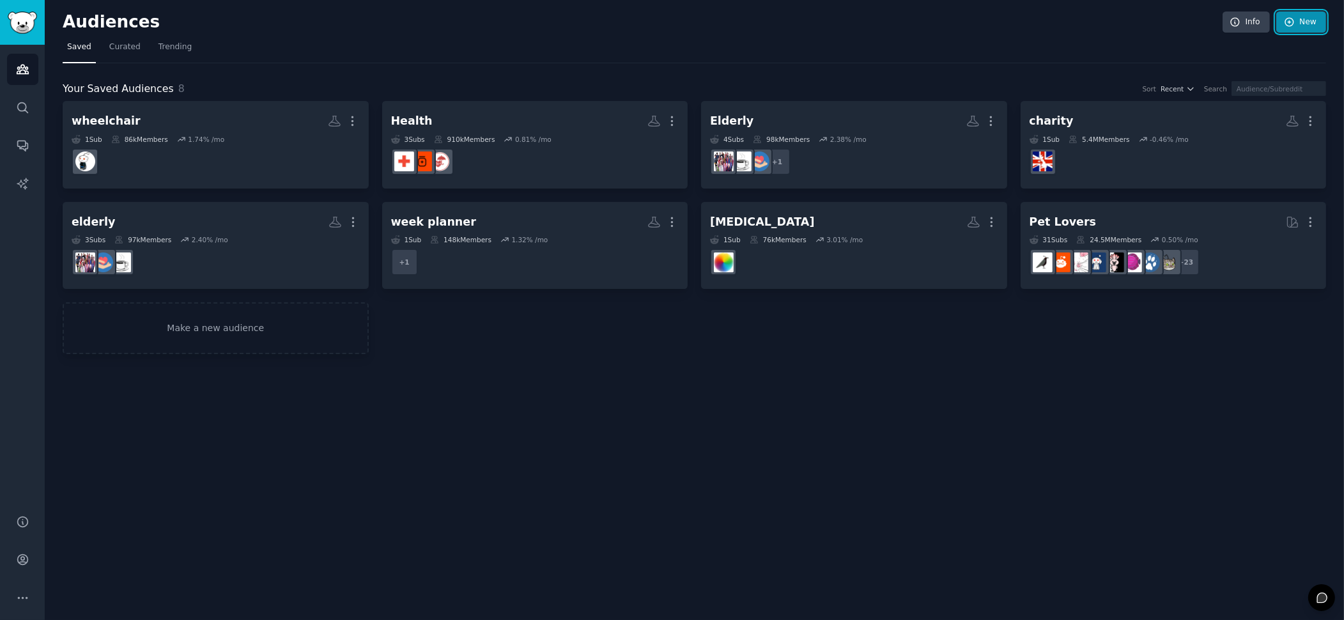
click at [1300, 29] on link "New" at bounding box center [1302, 23] width 50 height 22
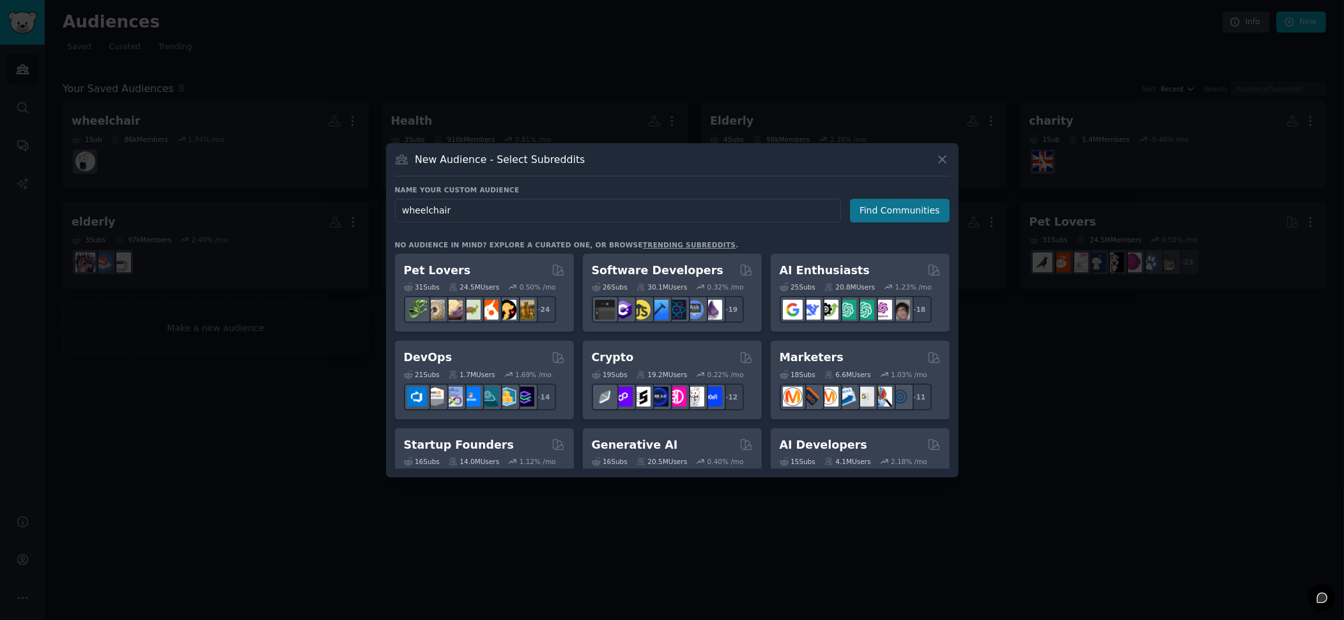
type input "wheelchair"
click at [885, 210] on button "Find Communities" at bounding box center [900, 211] width 100 height 24
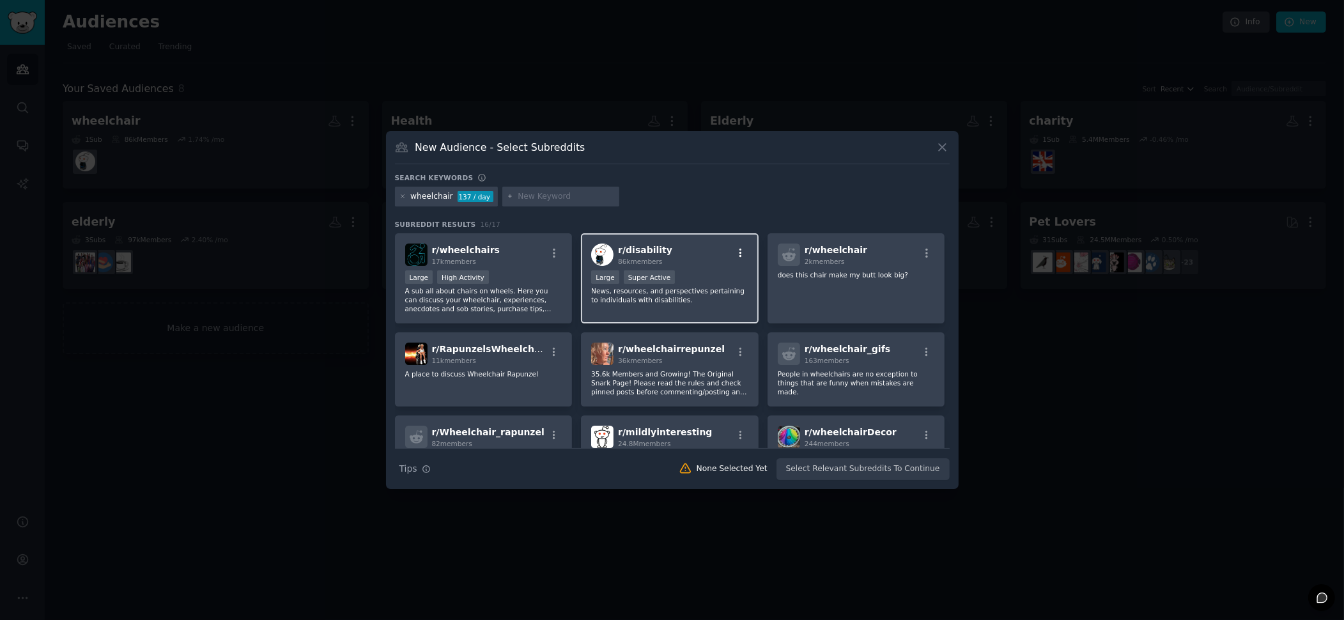
click at [740, 251] on icon "button" at bounding box center [741, 253] width 3 height 9
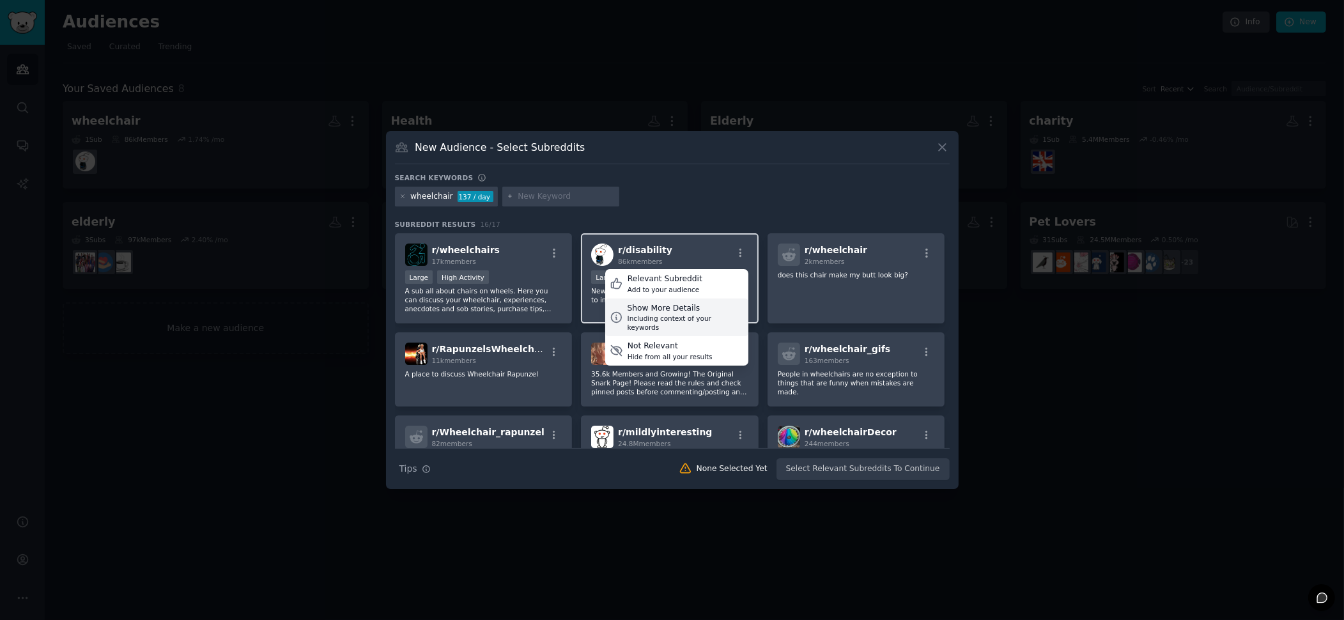
click at [671, 306] on div "Show More Details" at bounding box center [686, 309] width 116 height 12
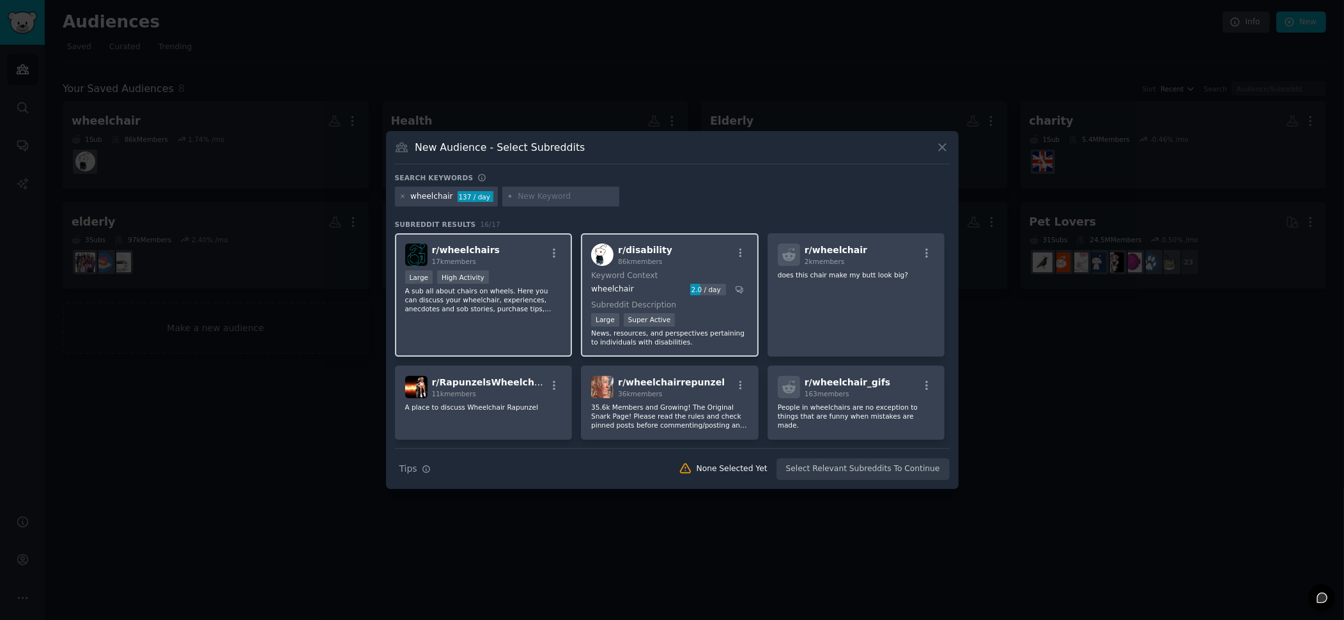
click at [521, 247] on div "r/ wheelchairs 17k members" at bounding box center [483, 255] width 157 height 22
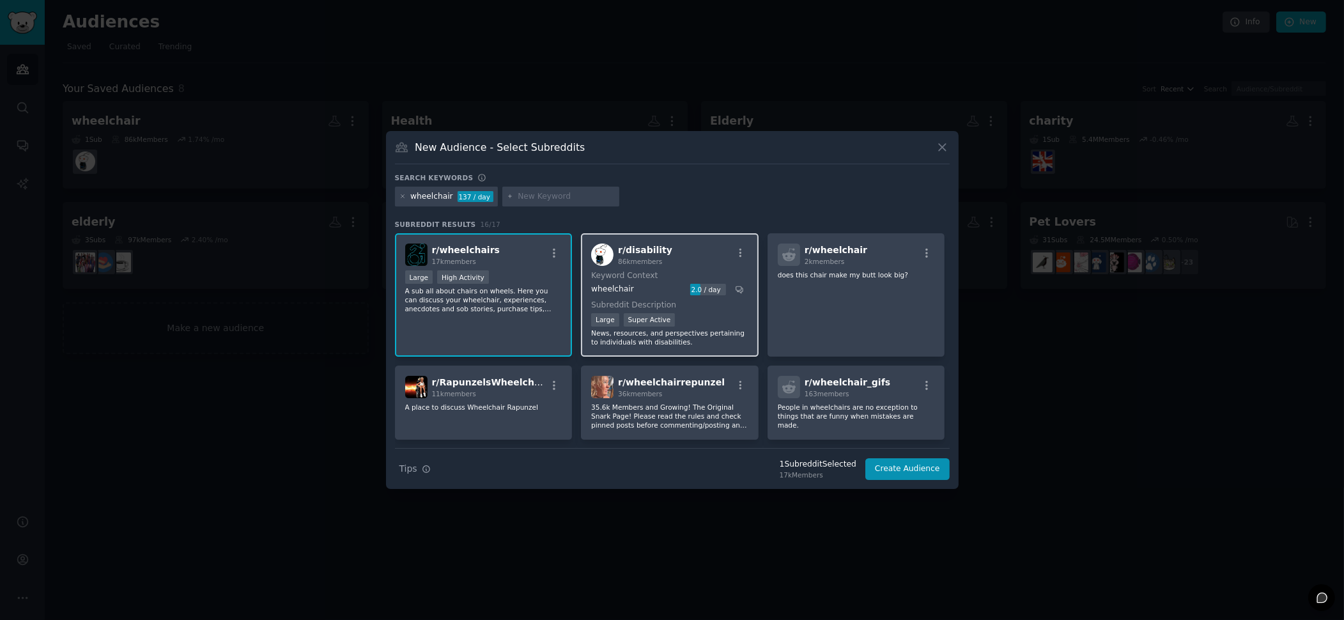
click at [715, 267] on div "r/ disability 86k members Keyword Context wheelchair 2.0 / day Subreddit Descri…" at bounding box center [670, 294] width 178 height 123
click at [922, 471] on button "Create Audience" at bounding box center [908, 469] width 84 height 22
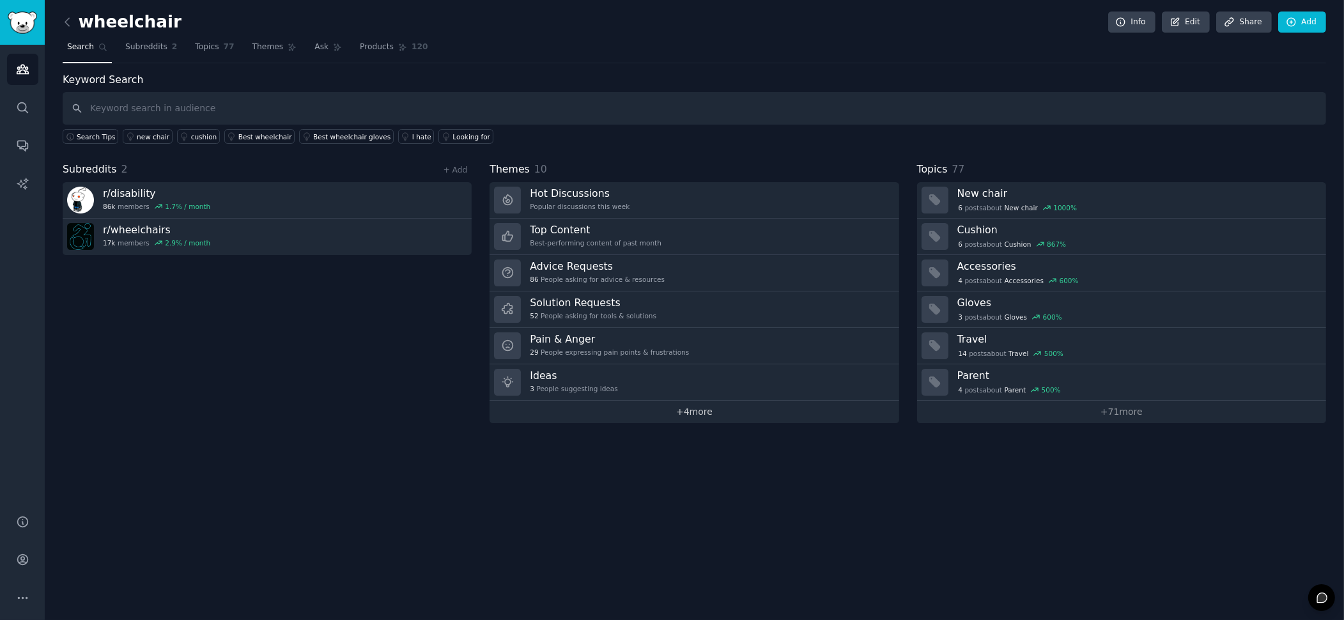
click at [711, 414] on link "+ 4 more" at bounding box center [694, 412] width 409 height 22
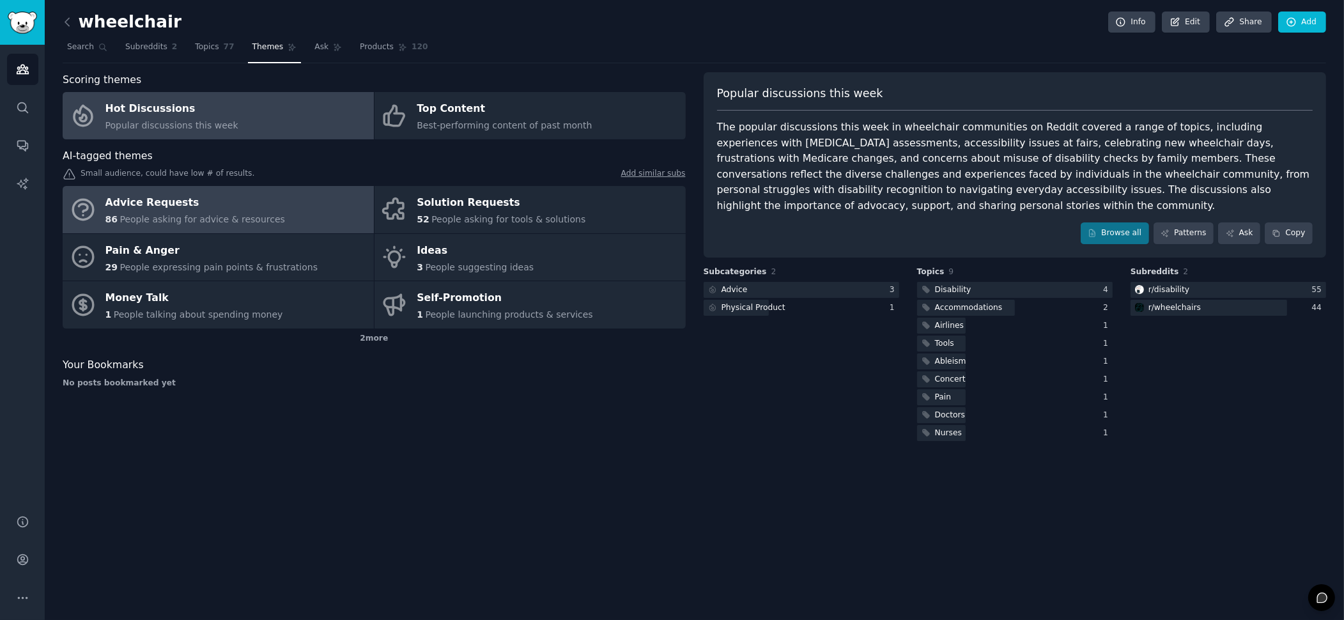
click at [202, 208] on div "Advice Requests" at bounding box center [195, 203] width 180 height 20
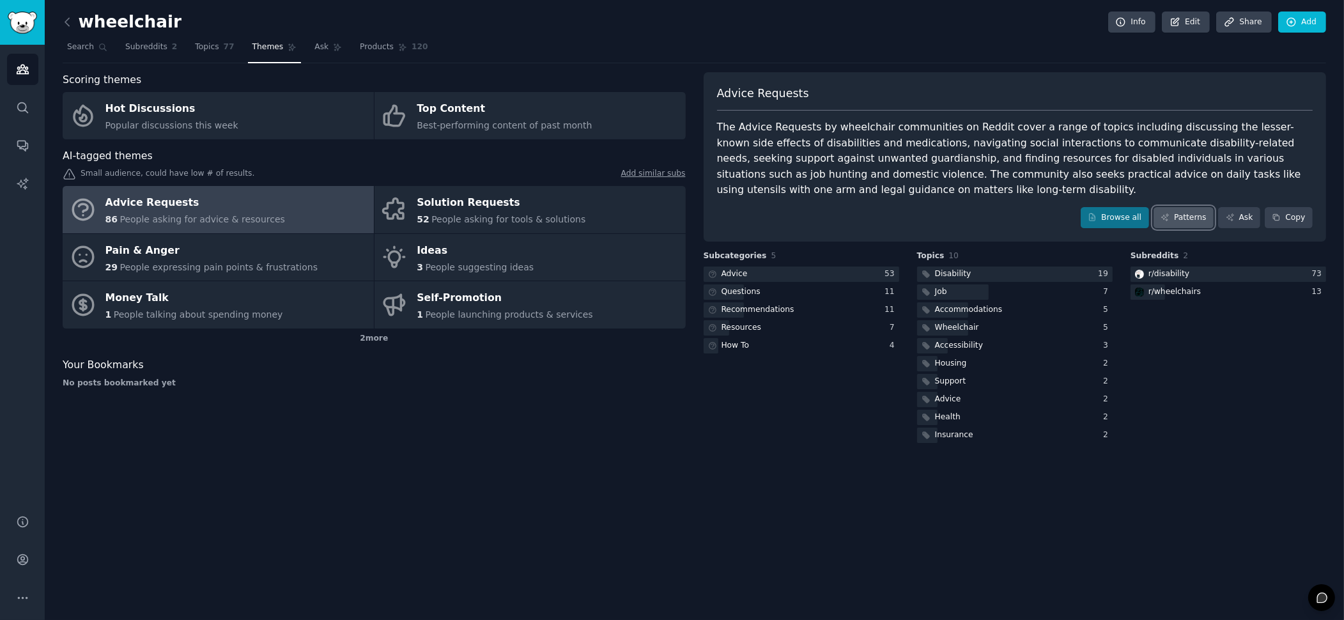
click at [1201, 215] on link "Patterns" at bounding box center [1184, 218] width 60 height 22
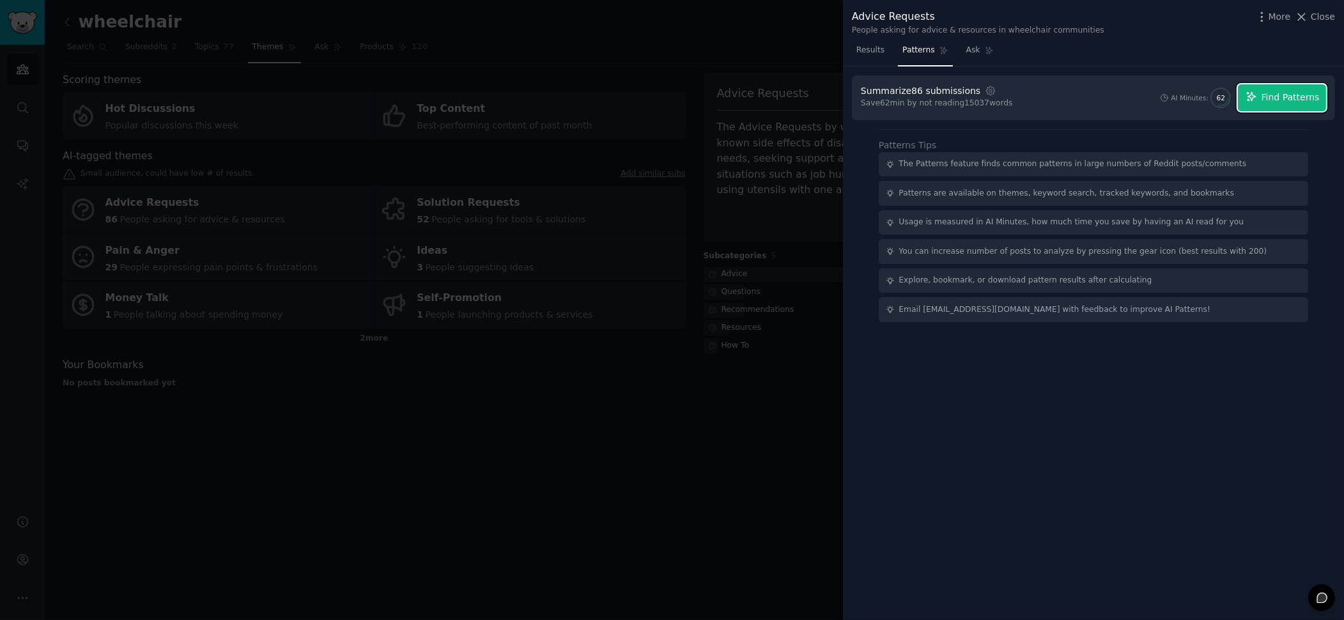
click at [1306, 100] on span "Find Patterns" at bounding box center [1291, 97] width 58 height 13
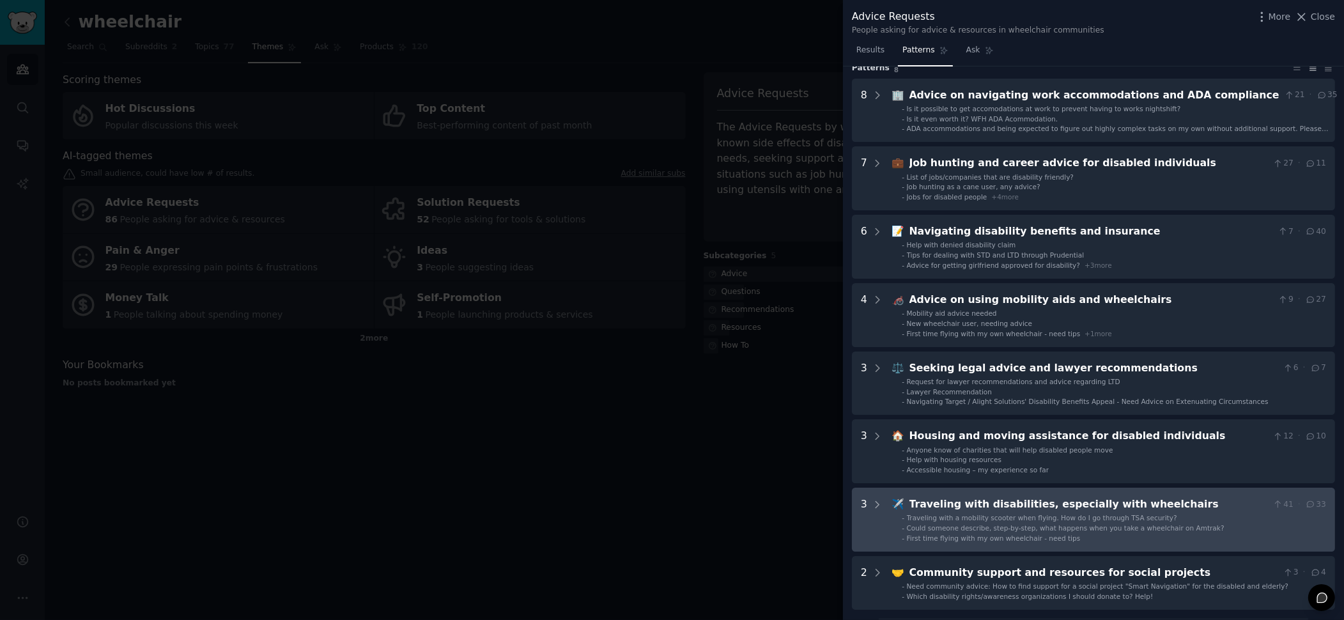
scroll to position [53, 0]
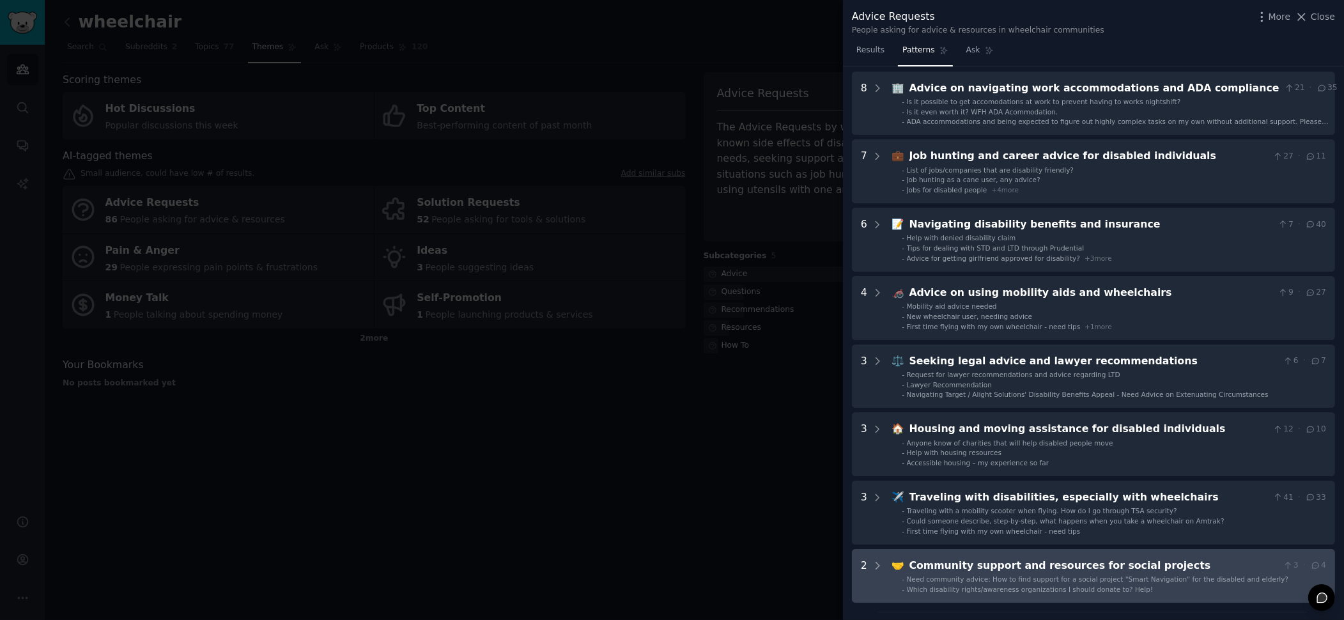
click at [1068, 581] on span "Need community advice: How to find support for a social project "Smart Navigati…" at bounding box center [1098, 579] width 382 height 8
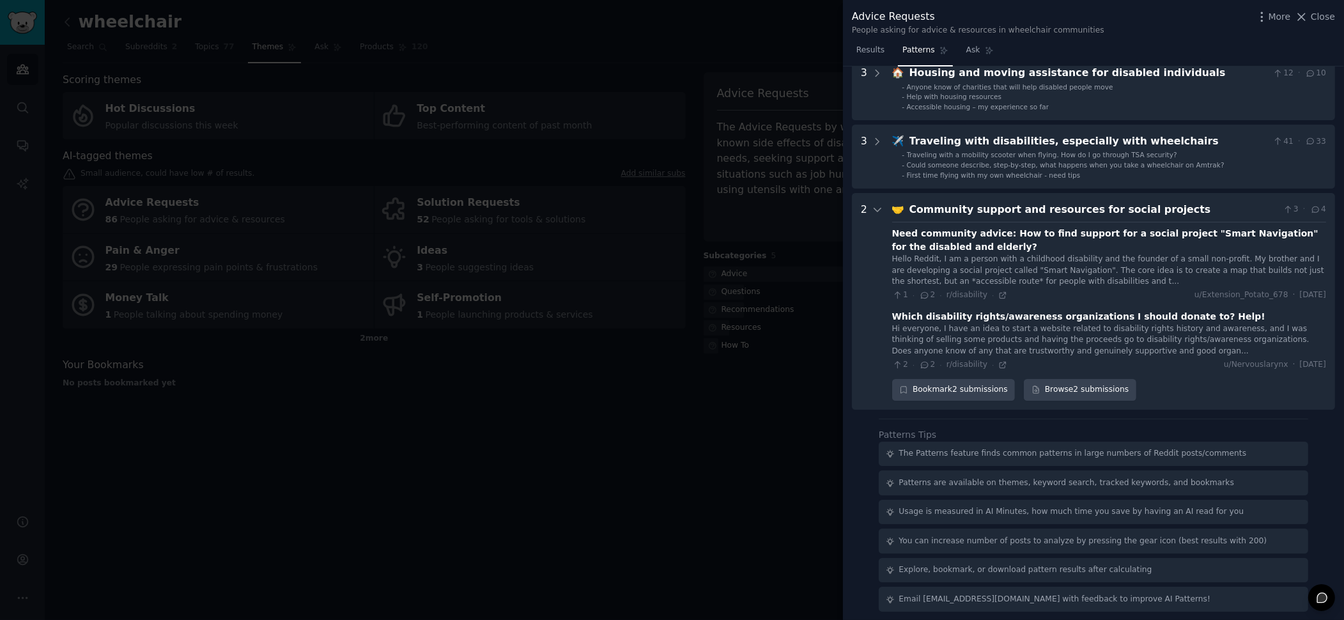
scroll to position [413, 0]
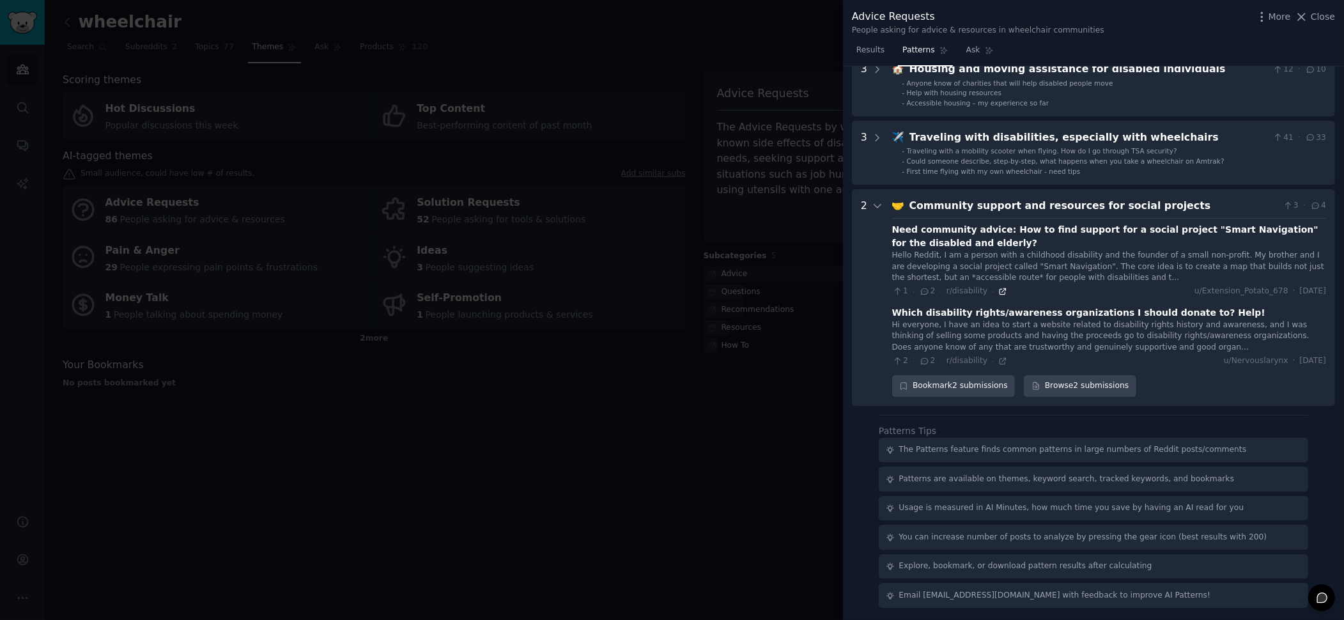
click at [999, 291] on icon at bounding box center [1003, 291] width 9 height 9
click at [980, 49] on link "Ask" at bounding box center [980, 53] width 36 height 26
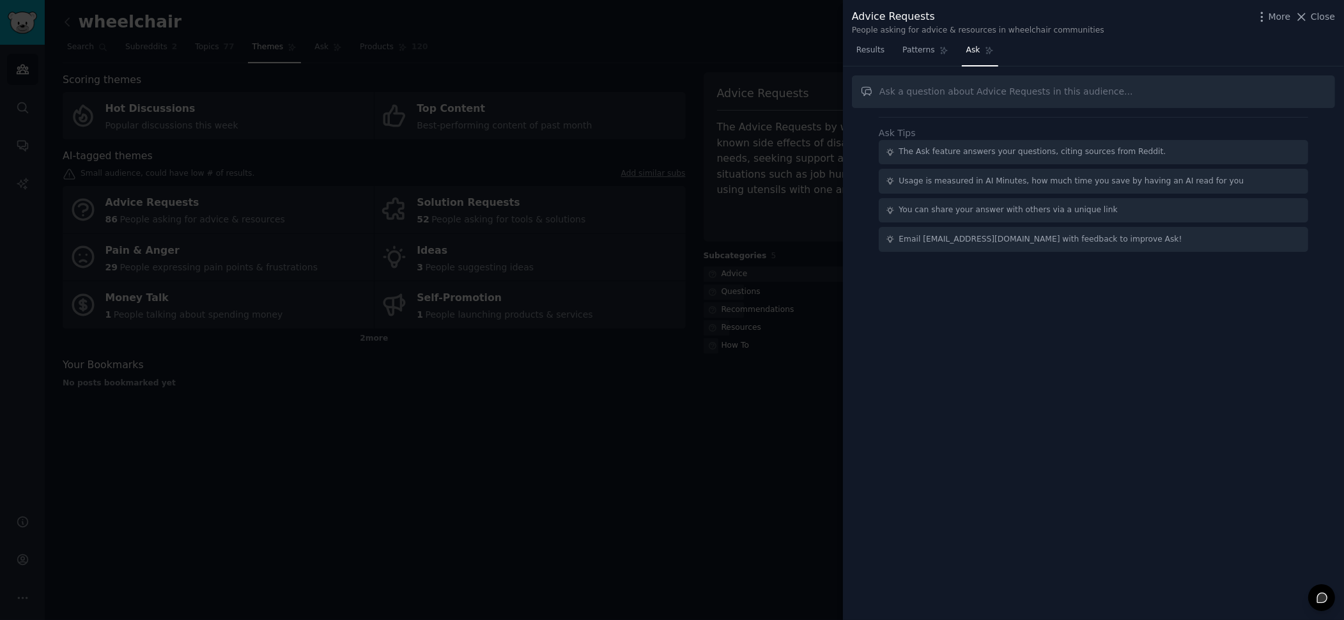
click at [709, 61] on div at bounding box center [672, 310] width 1344 height 620
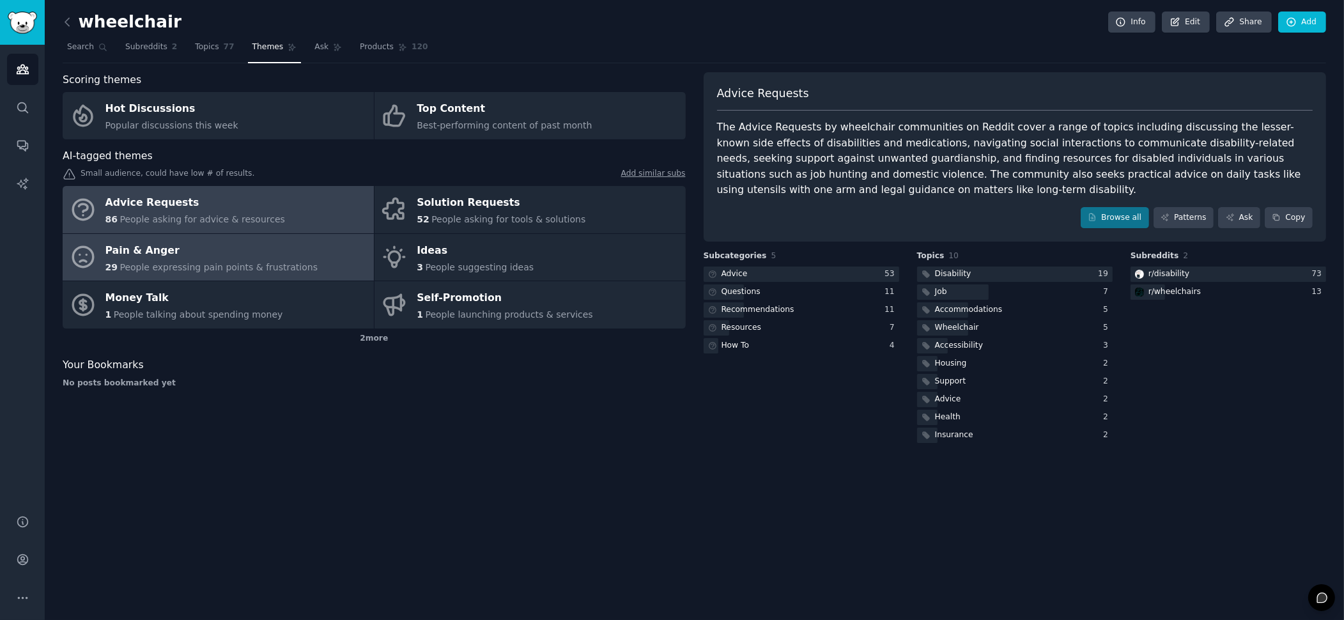
click at [238, 265] on span "People expressing pain points & frustrations" at bounding box center [219, 267] width 198 height 10
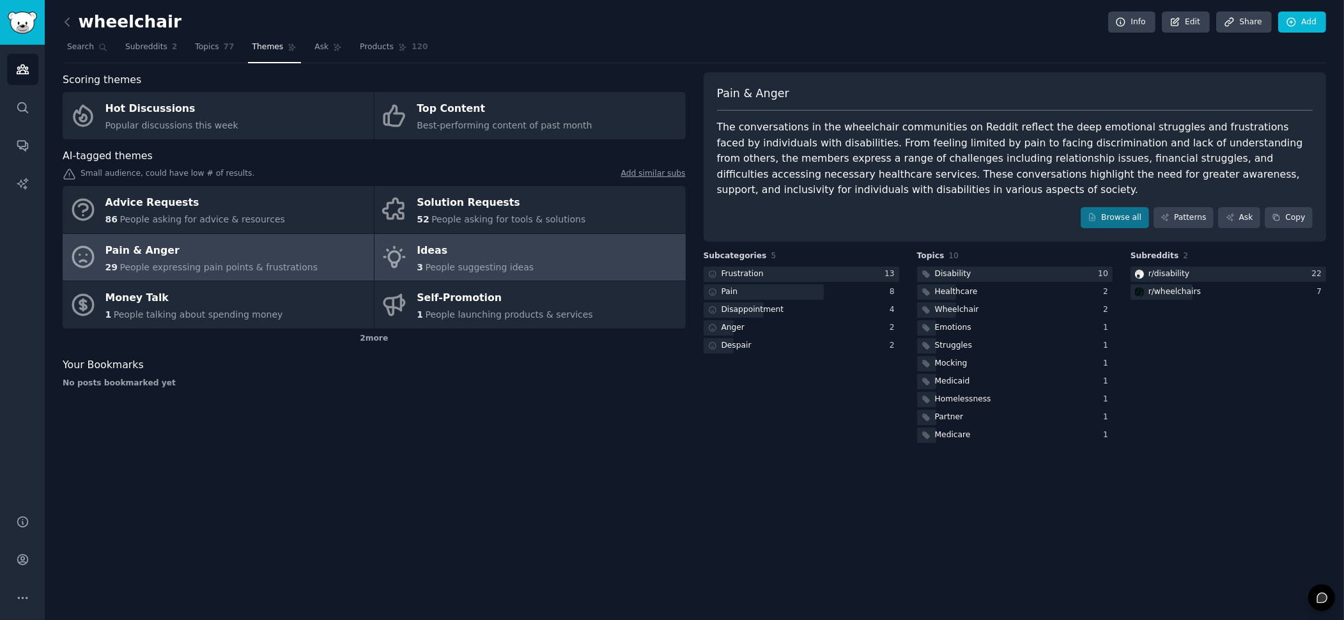
click at [465, 256] on div "Ideas" at bounding box center [475, 250] width 117 height 20
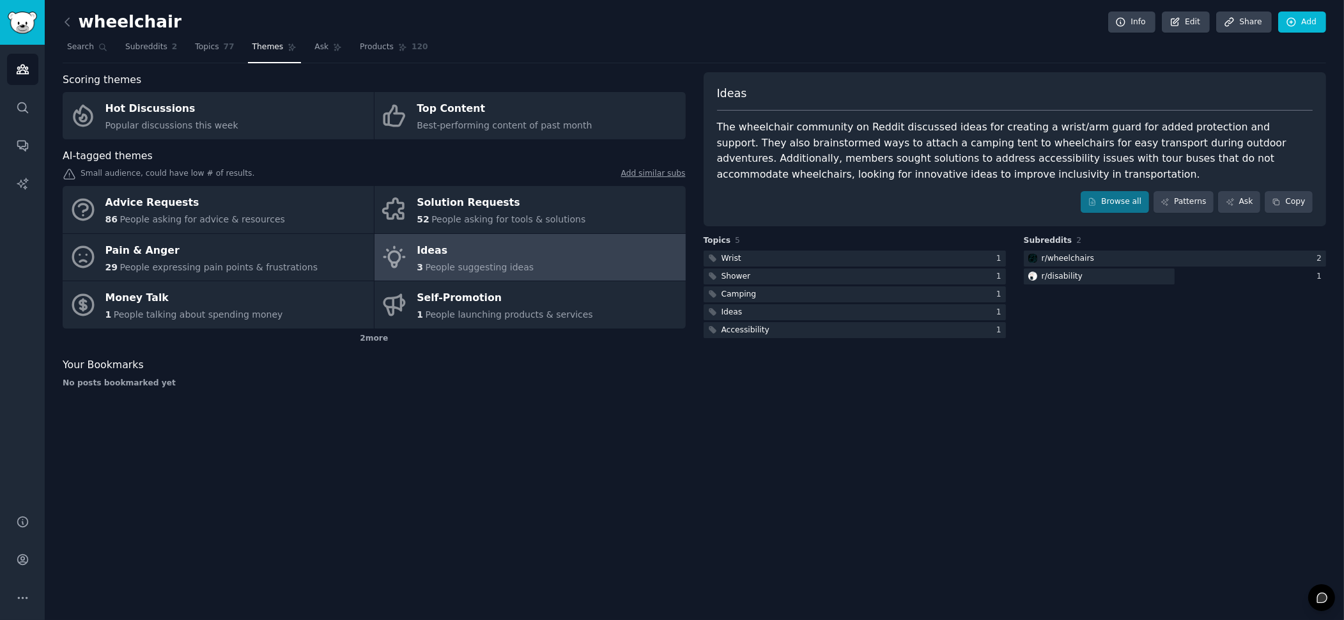
click at [869, 157] on div "The wheelchair community on Reddit discussed ideas for creating a wrist/arm gua…" at bounding box center [1015, 151] width 596 height 63
click at [951, 169] on div "The wheelchair community on Reddit discussed ideas for creating a wrist/arm gua…" at bounding box center [1015, 151] width 596 height 63
click at [1139, 200] on link "Browse all" at bounding box center [1115, 202] width 68 height 22
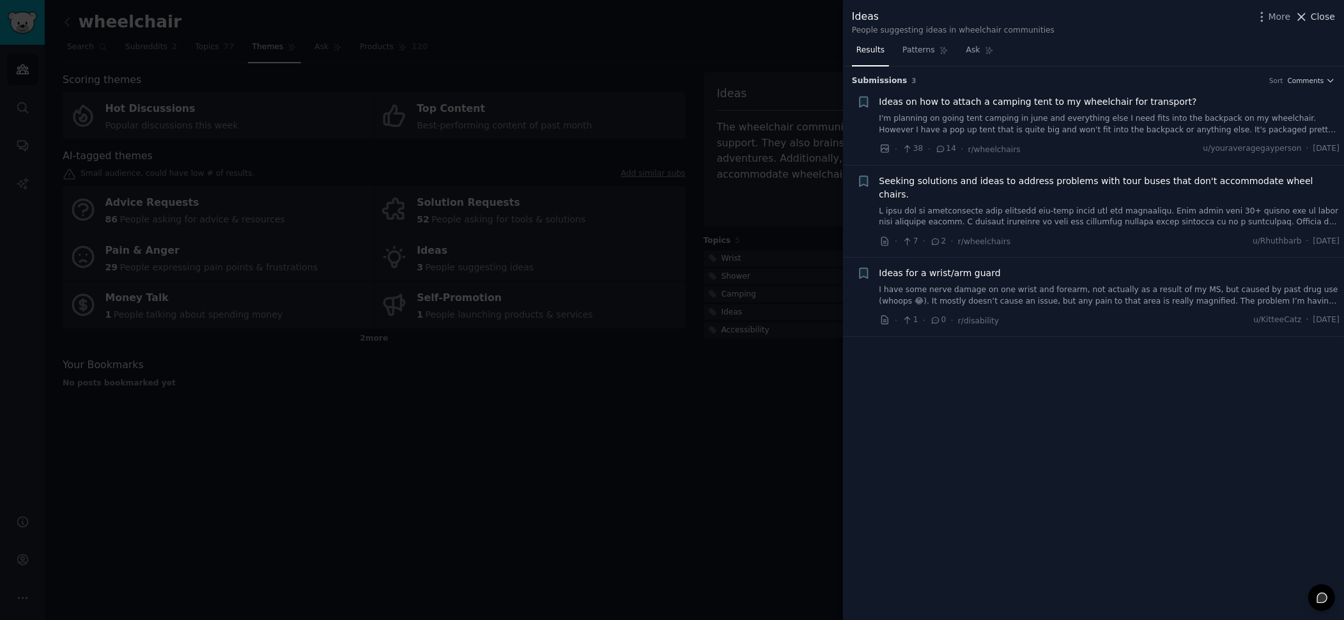
click at [1330, 15] on span "Close" at bounding box center [1323, 16] width 24 height 13
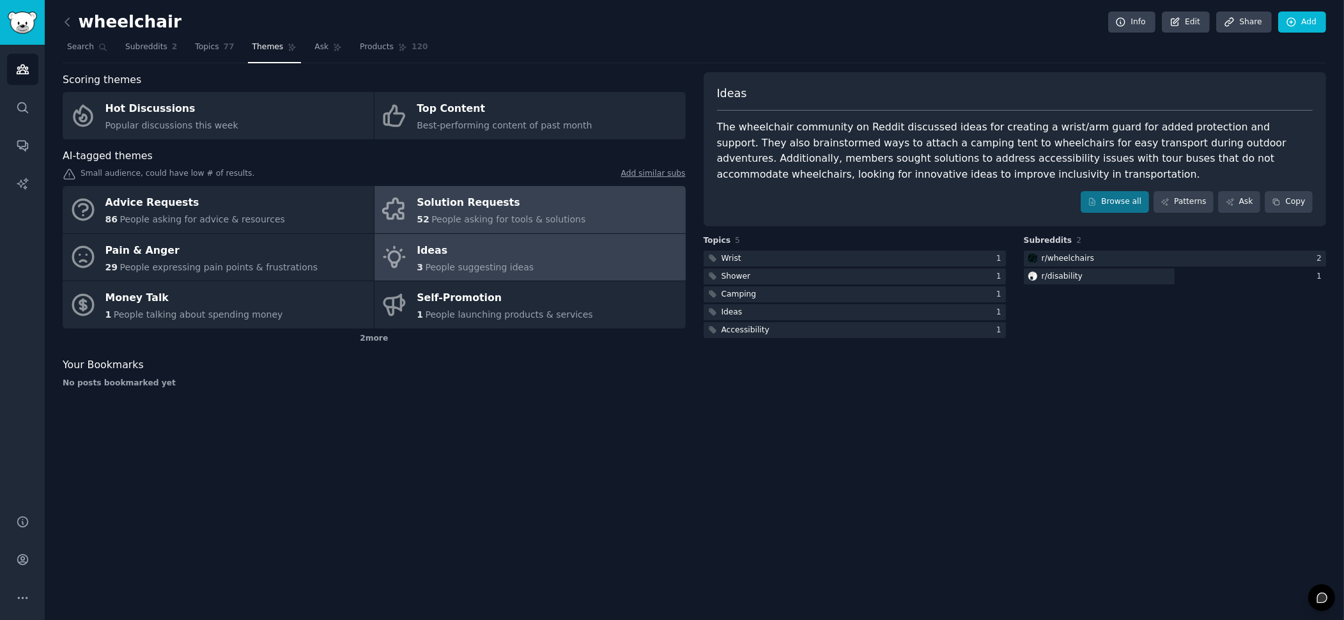
click at [453, 208] on div "Solution Requests" at bounding box center [501, 203] width 169 height 20
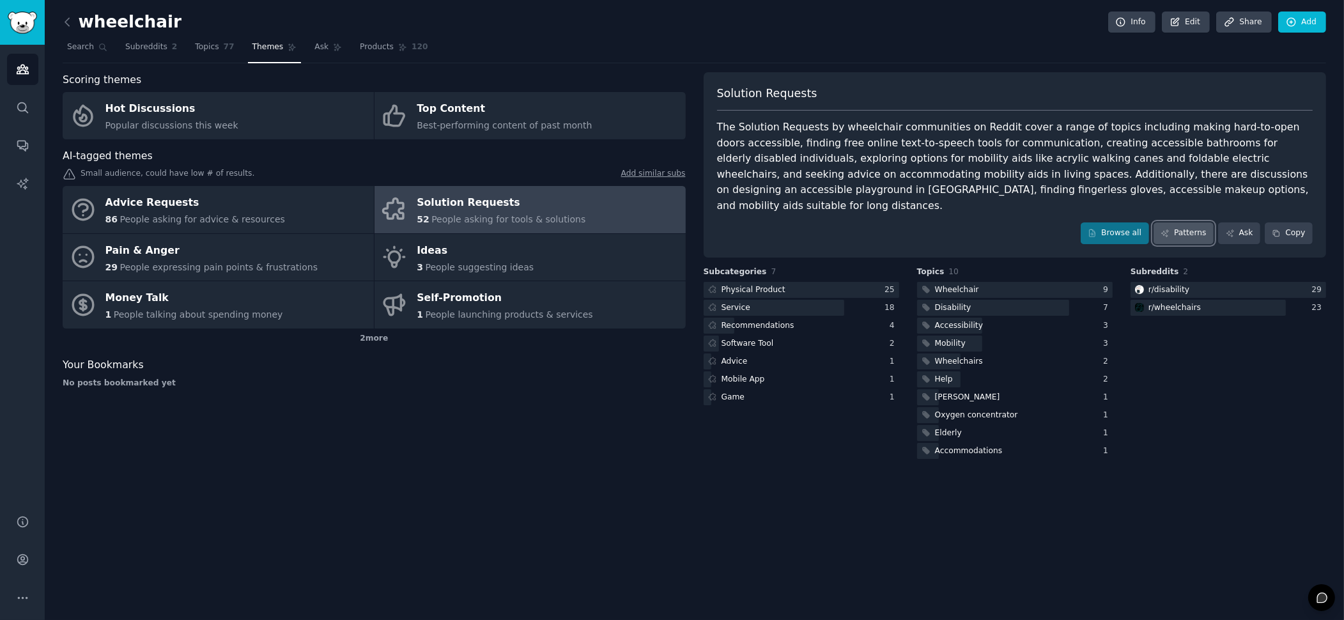
click at [1188, 222] on link "Patterns" at bounding box center [1184, 233] width 60 height 22
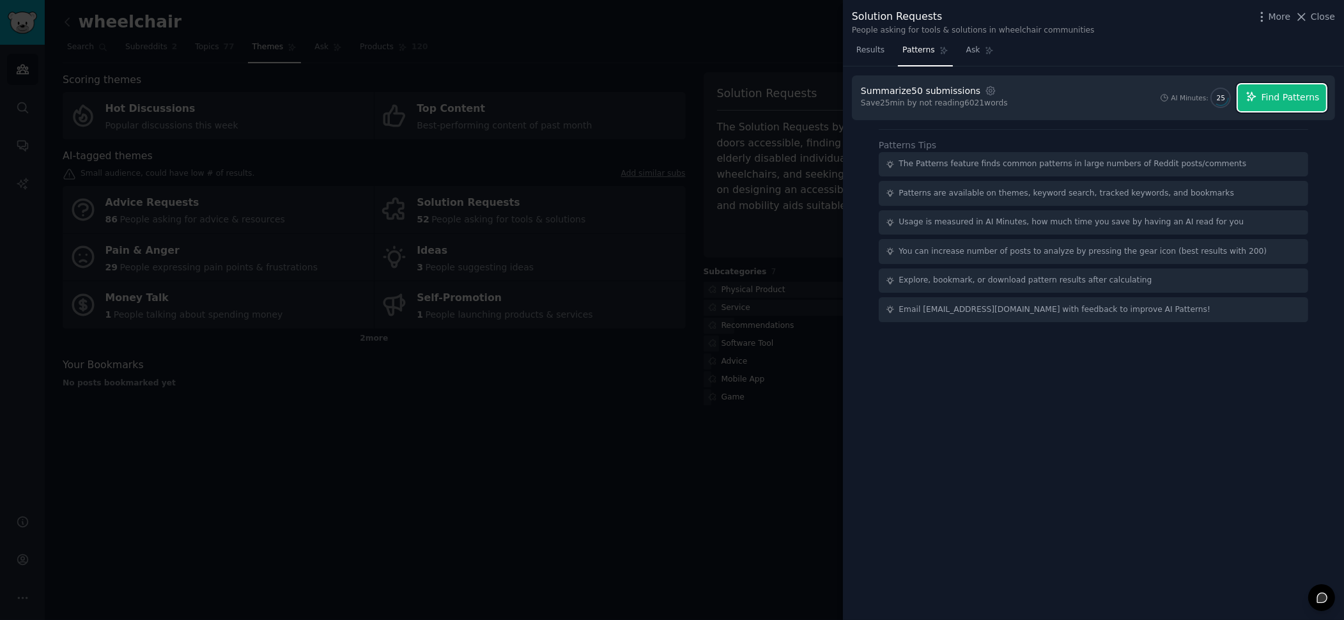
click at [1286, 99] on span "Find Patterns" at bounding box center [1291, 97] width 58 height 13
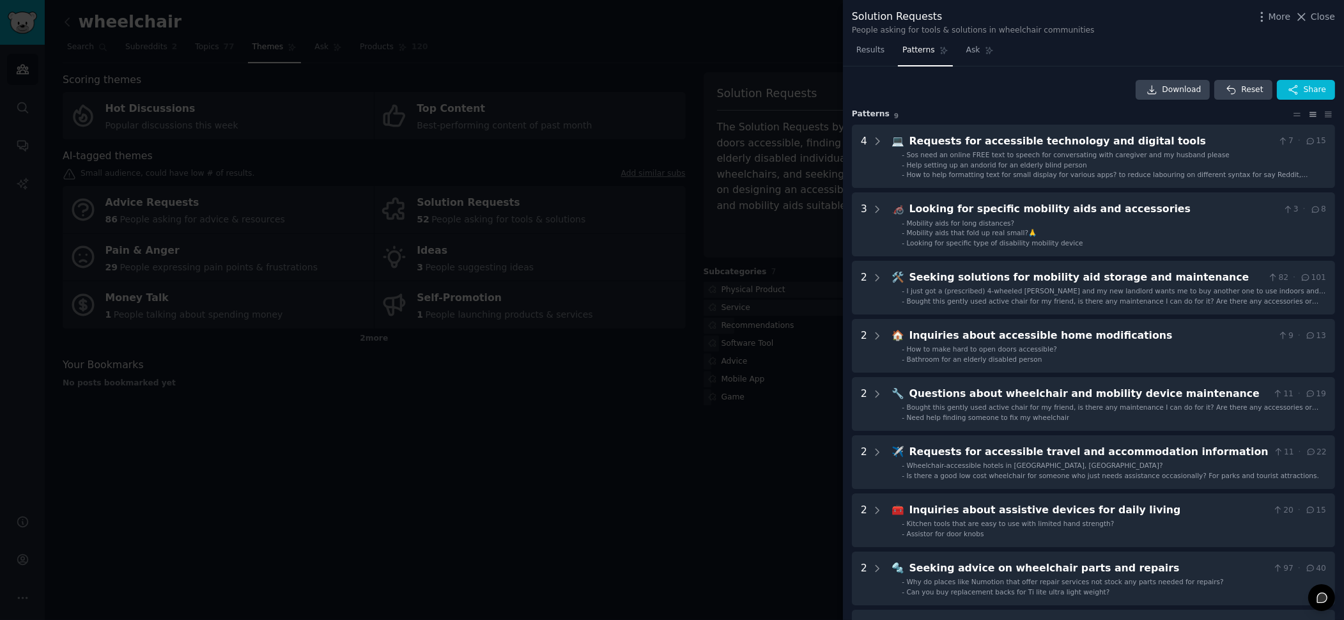
click at [541, 338] on div at bounding box center [672, 310] width 1344 height 620
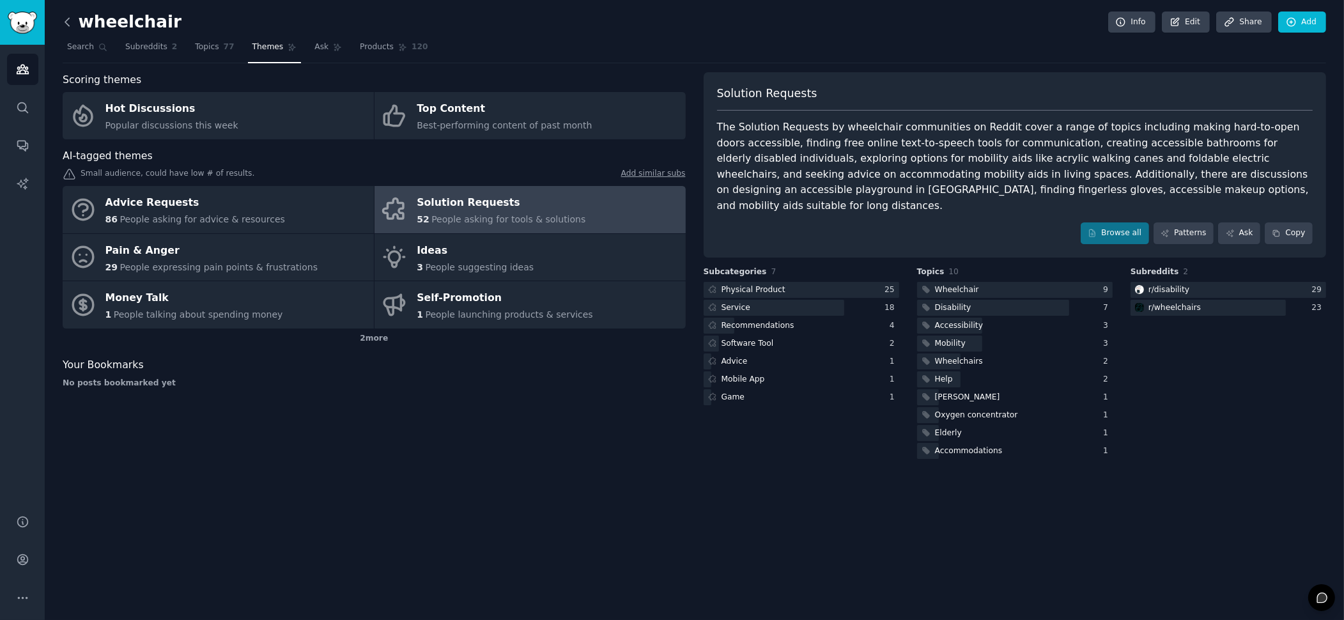
click at [66, 17] on icon at bounding box center [67, 21] width 13 height 13
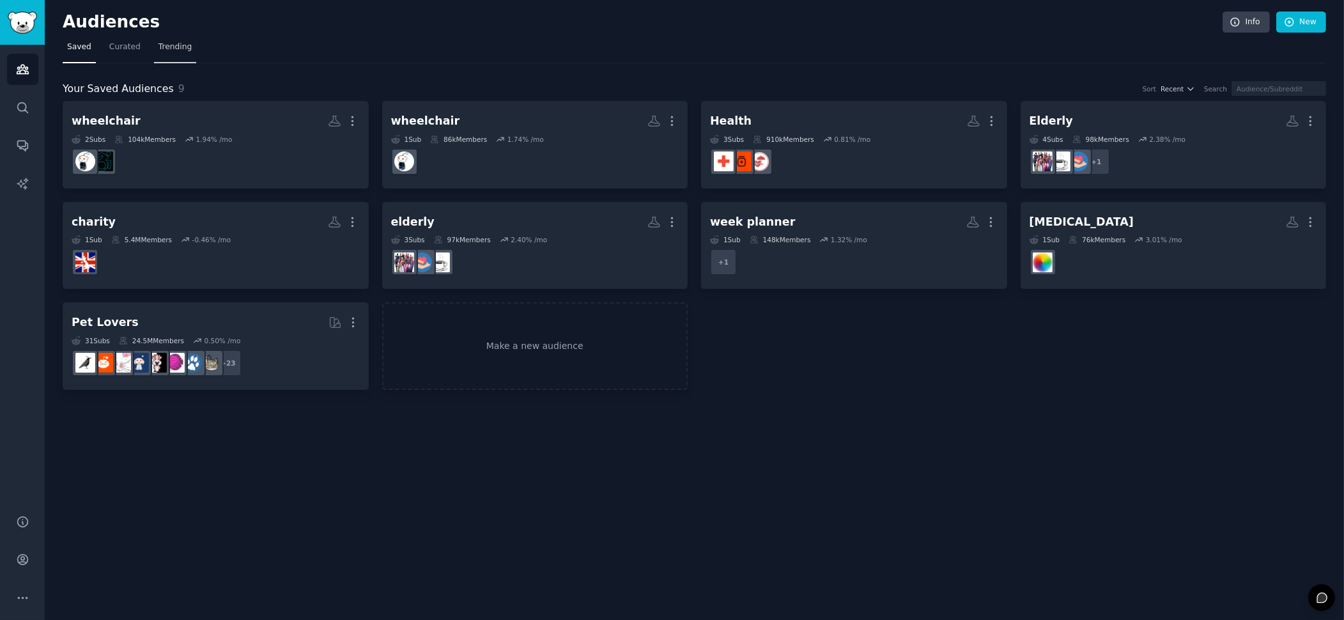
click at [175, 47] on span "Trending" at bounding box center [175, 48] width 33 height 12
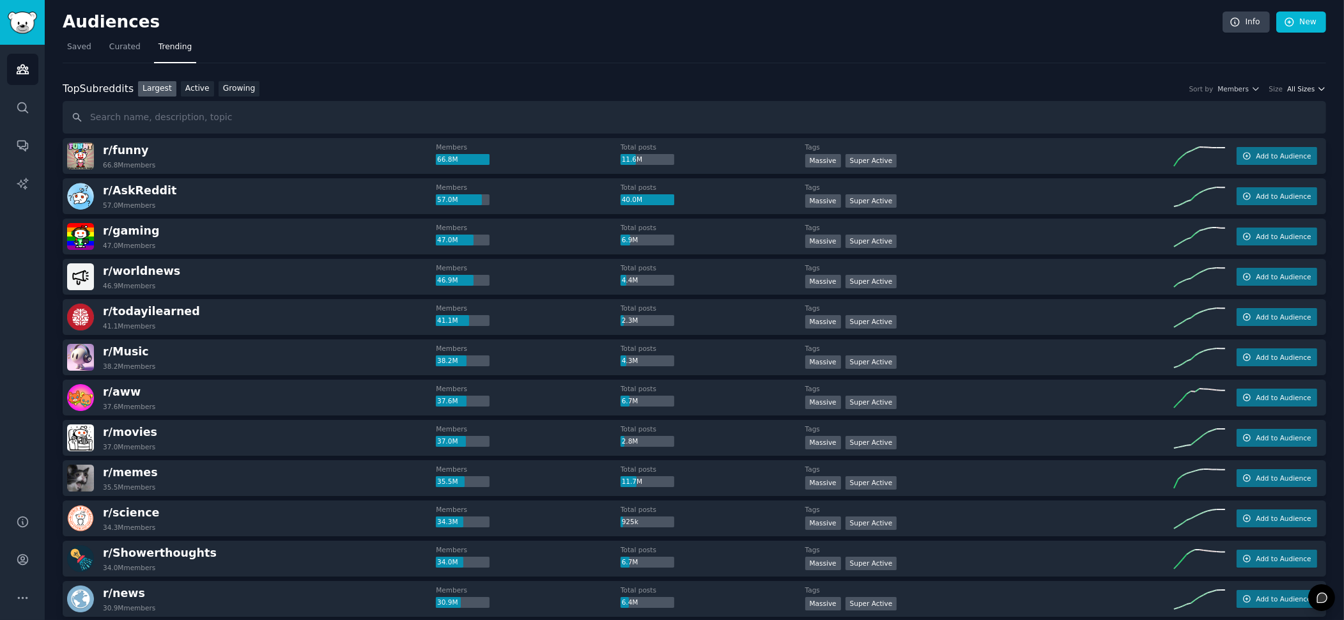
click at [1304, 89] on span "All Sizes" at bounding box center [1300, 88] width 27 height 9
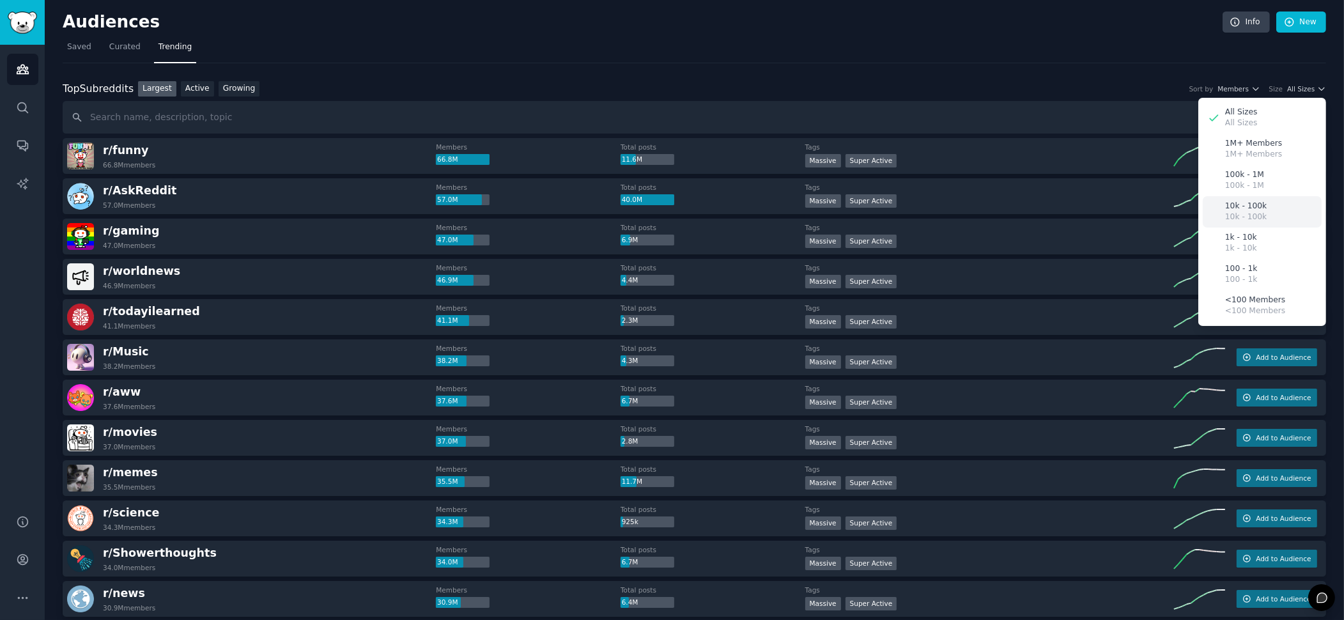
click at [1247, 213] on p "10k - 100k" at bounding box center [1246, 218] width 42 height 12
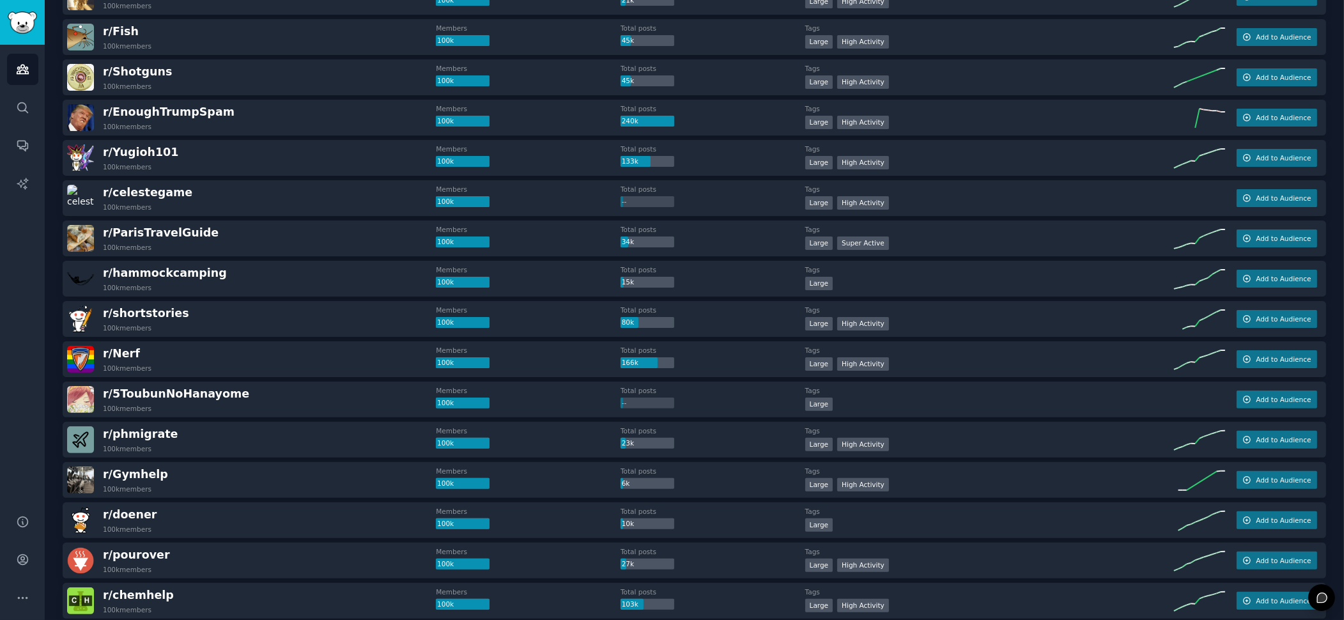
scroll to position [447, 0]
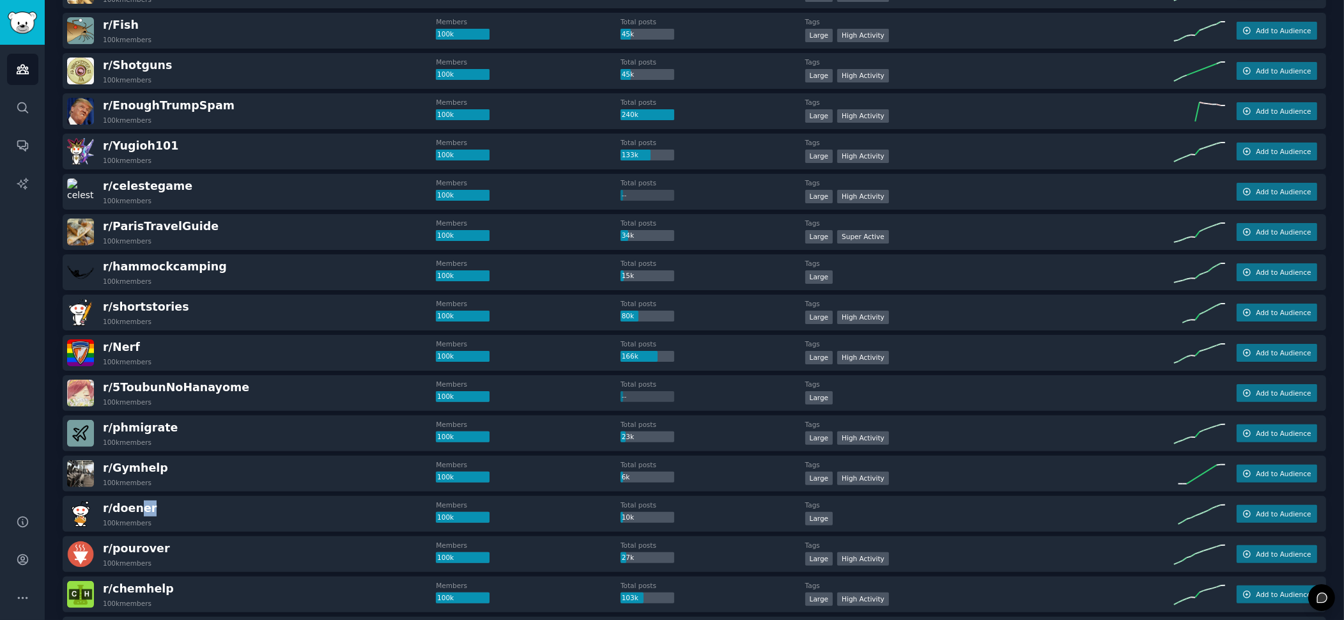
drag, startPoint x: 139, startPoint y: 509, endPoint x: 205, endPoint y: 513, distance: 66.0
click at [205, 513] on div "r/ doener 100k members" at bounding box center [251, 514] width 369 height 27
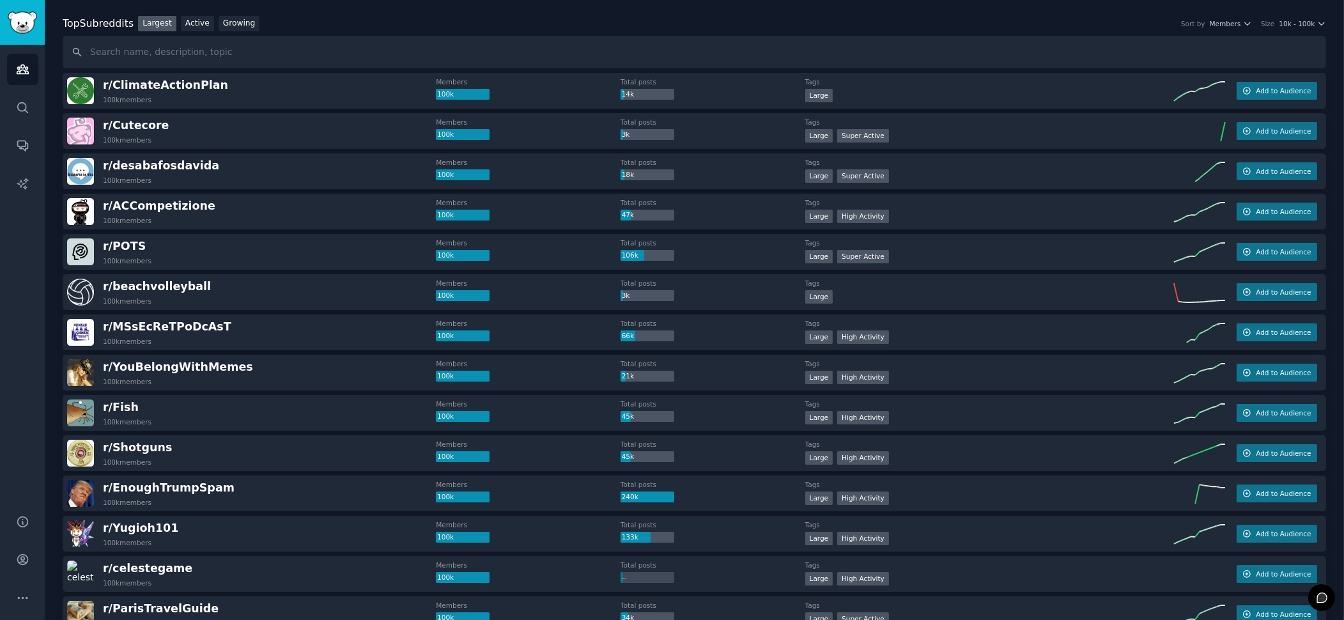
scroll to position [0, 0]
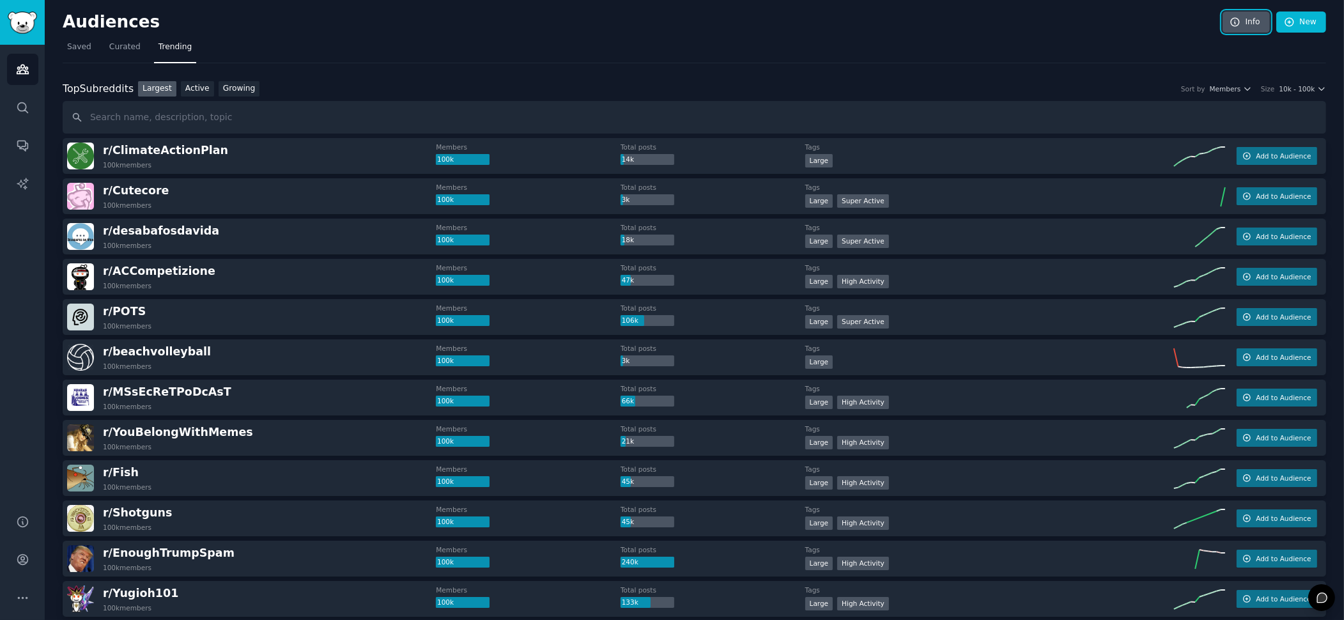
click at [1262, 23] on link "Info" at bounding box center [1246, 23] width 47 height 22
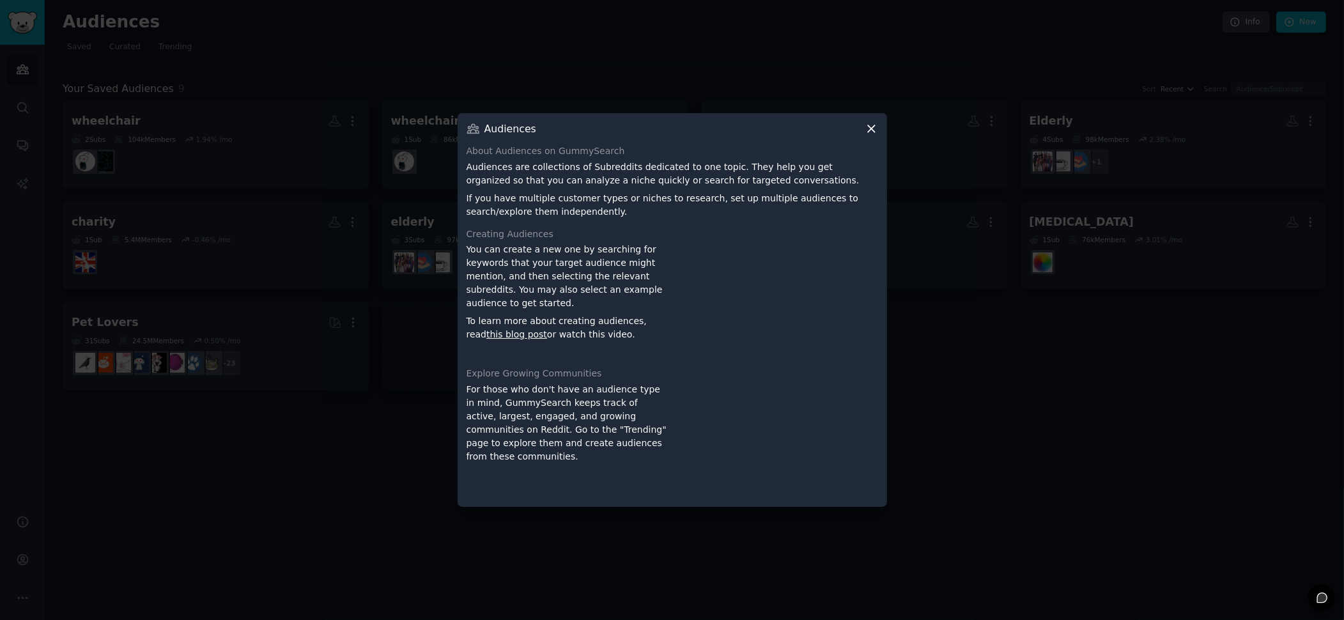
click at [880, 127] on div "Audiences About Audiences on GummySearch Audiences are collections of Subreddit…" at bounding box center [673, 310] width 430 height 394
click at [872, 130] on icon at bounding box center [871, 129] width 7 height 7
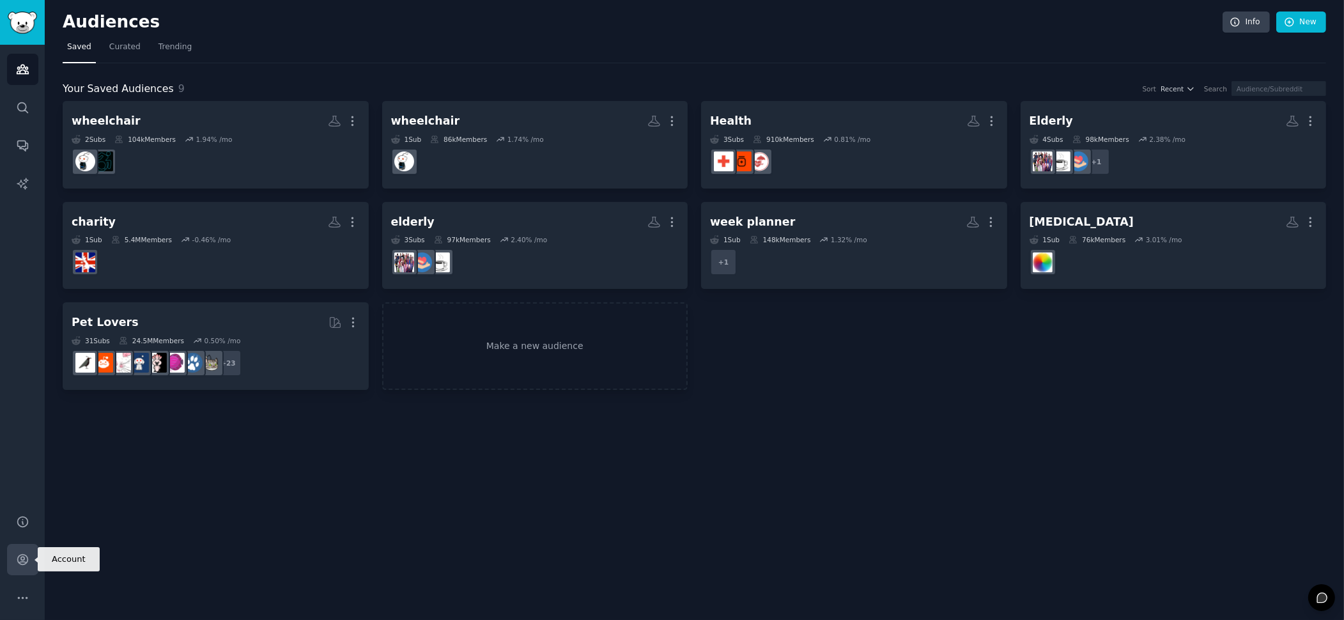
click at [25, 554] on icon "Sidebar" at bounding box center [22, 559] width 13 height 13
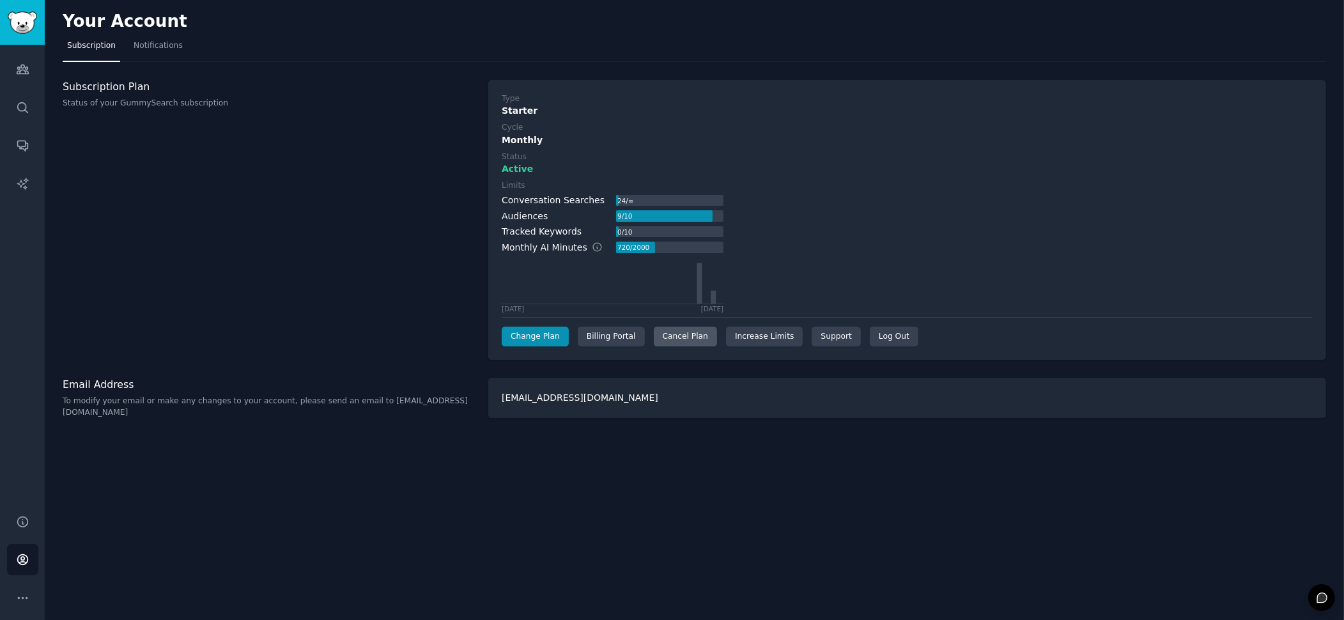
click at [683, 334] on div "Cancel Plan" at bounding box center [685, 337] width 63 height 20
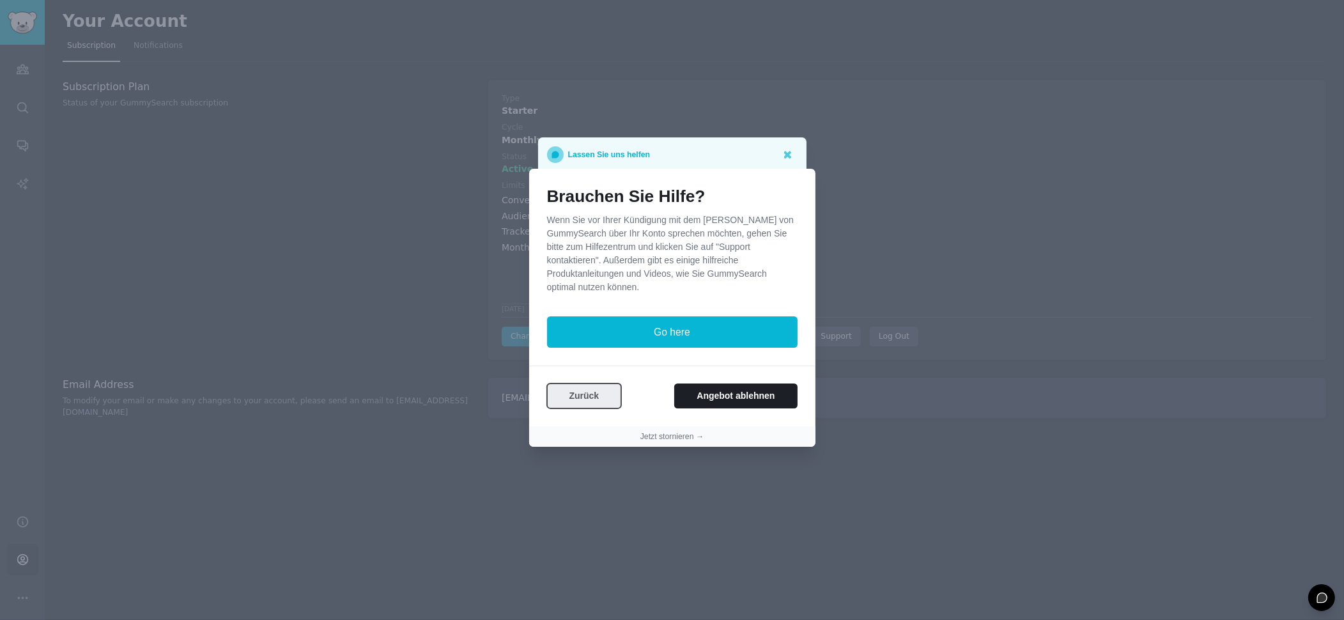
click at [577, 398] on button "Zurück" at bounding box center [584, 396] width 75 height 25
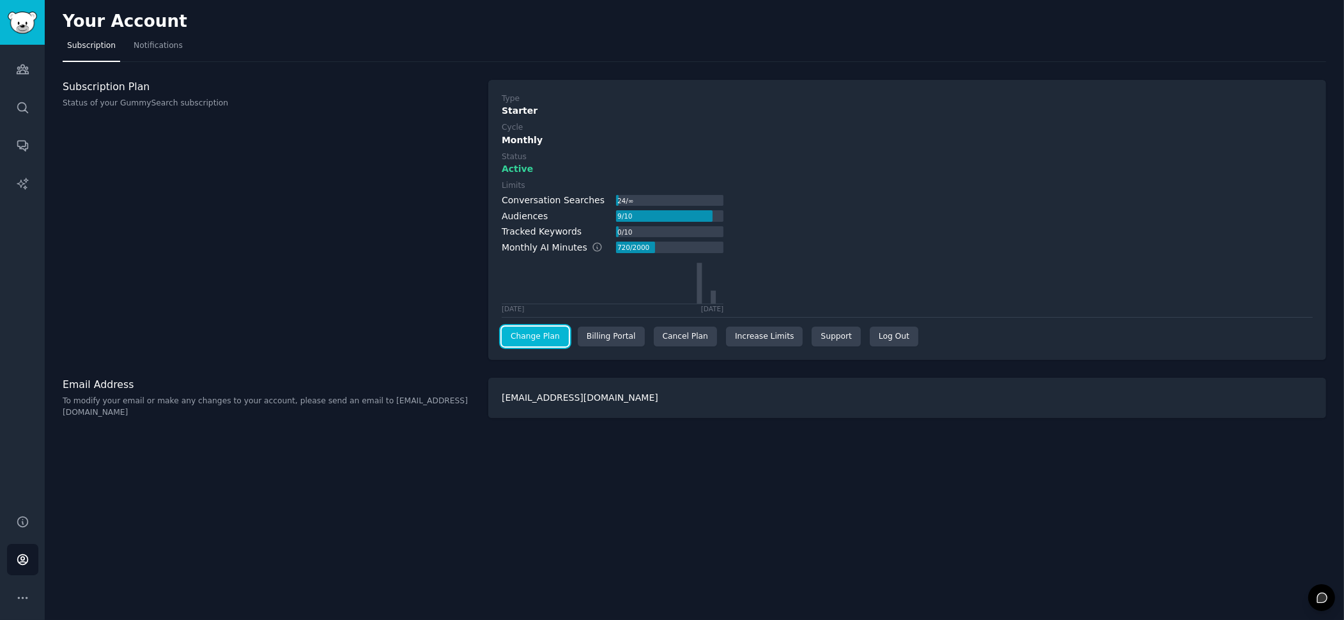
click at [548, 334] on link "Change Plan" at bounding box center [535, 337] width 67 height 20
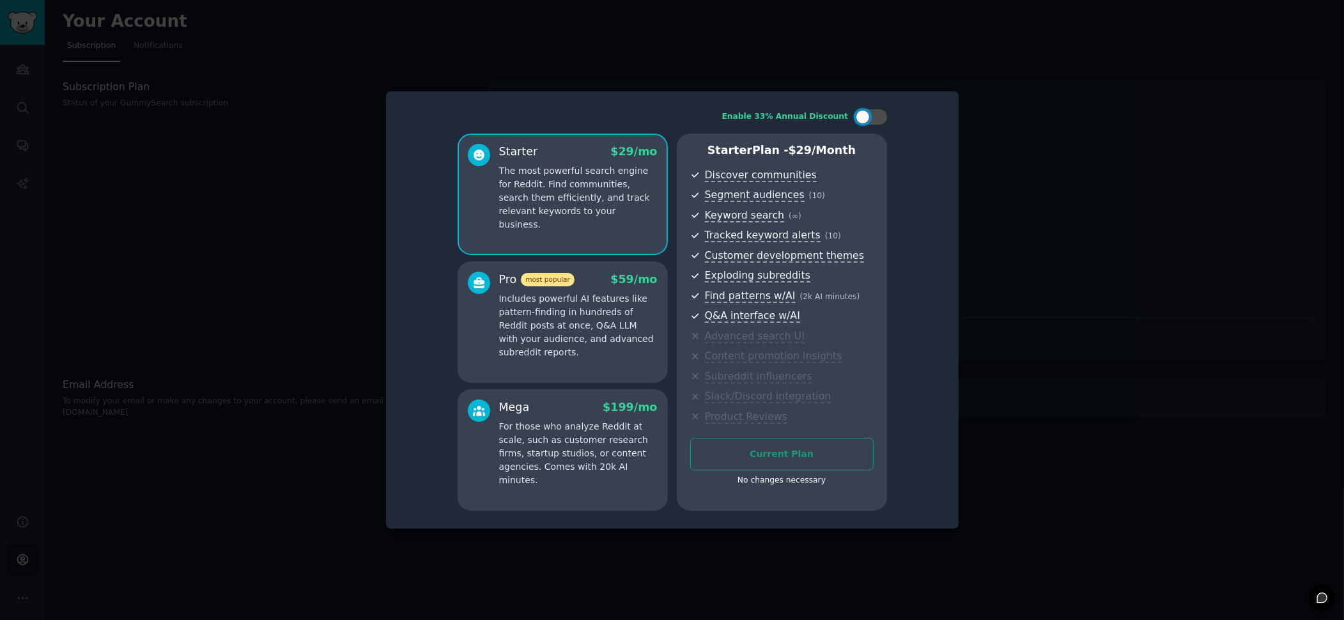
click at [311, 266] on div at bounding box center [672, 310] width 1344 height 620
